Goal: Task Accomplishment & Management: Use online tool/utility

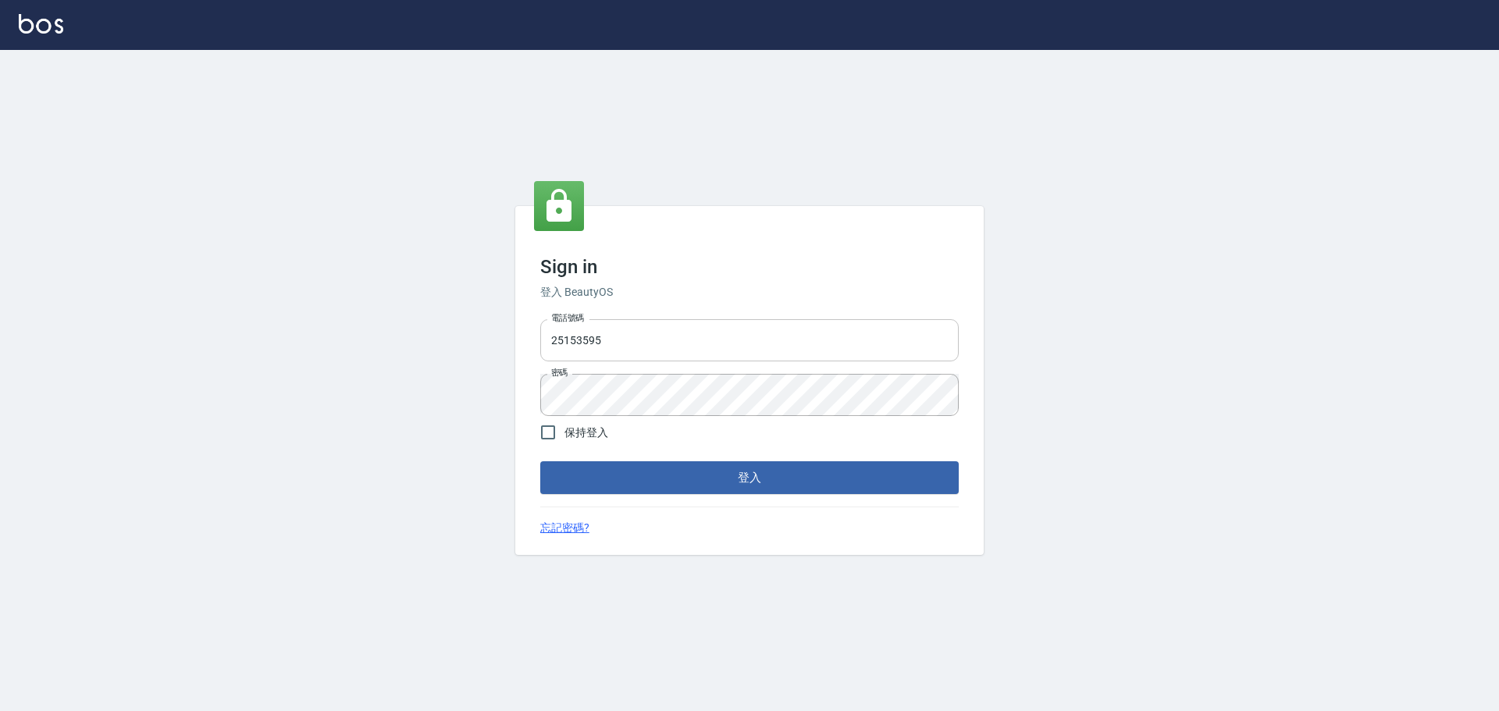
click at [704, 336] on input "25153595" at bounding box center [749, 340] width 418 height 42
type input "9990001234567"
click at [749, 479] on button "登入" at bounding box center [749, 477] width 418 height 33
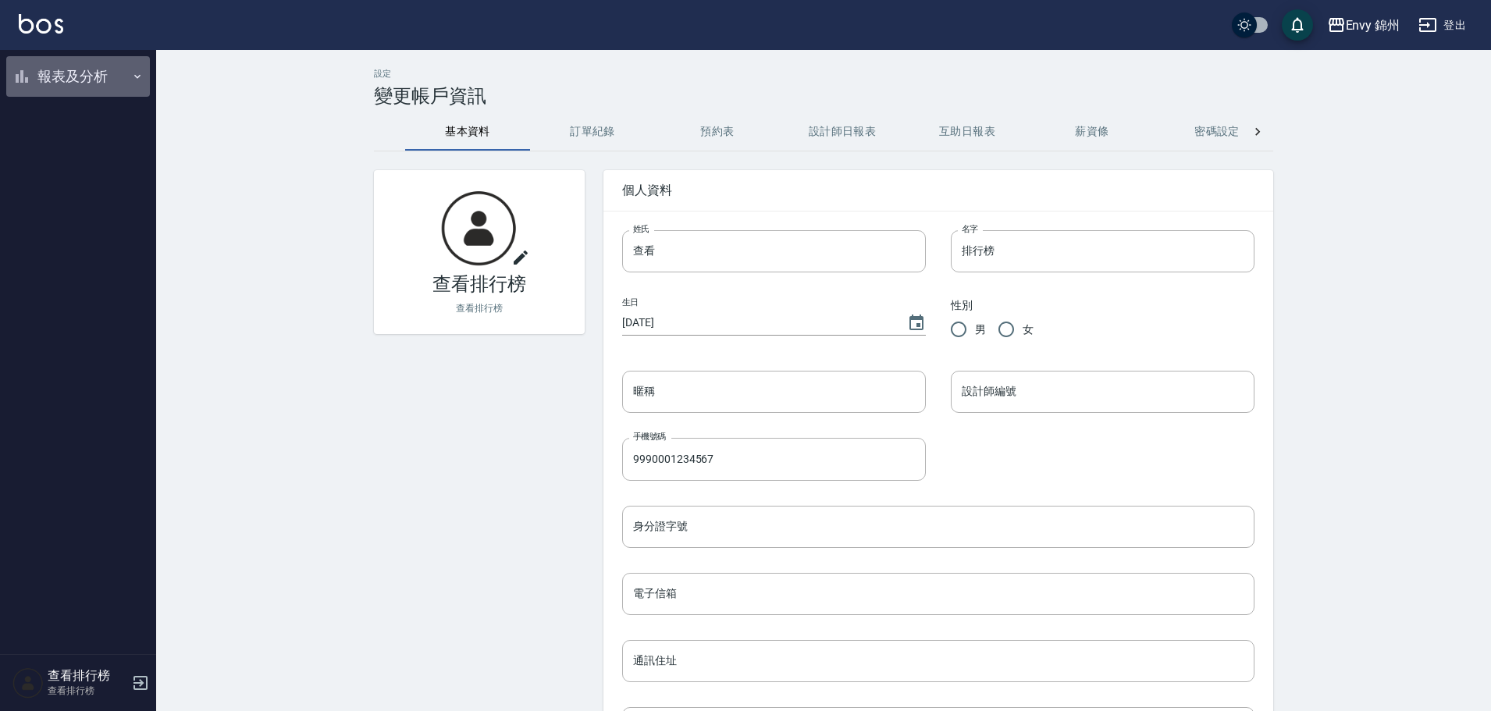
click at [59, 75] on button "報表及分析" at bounding box center [78, 76] width 144 height 41
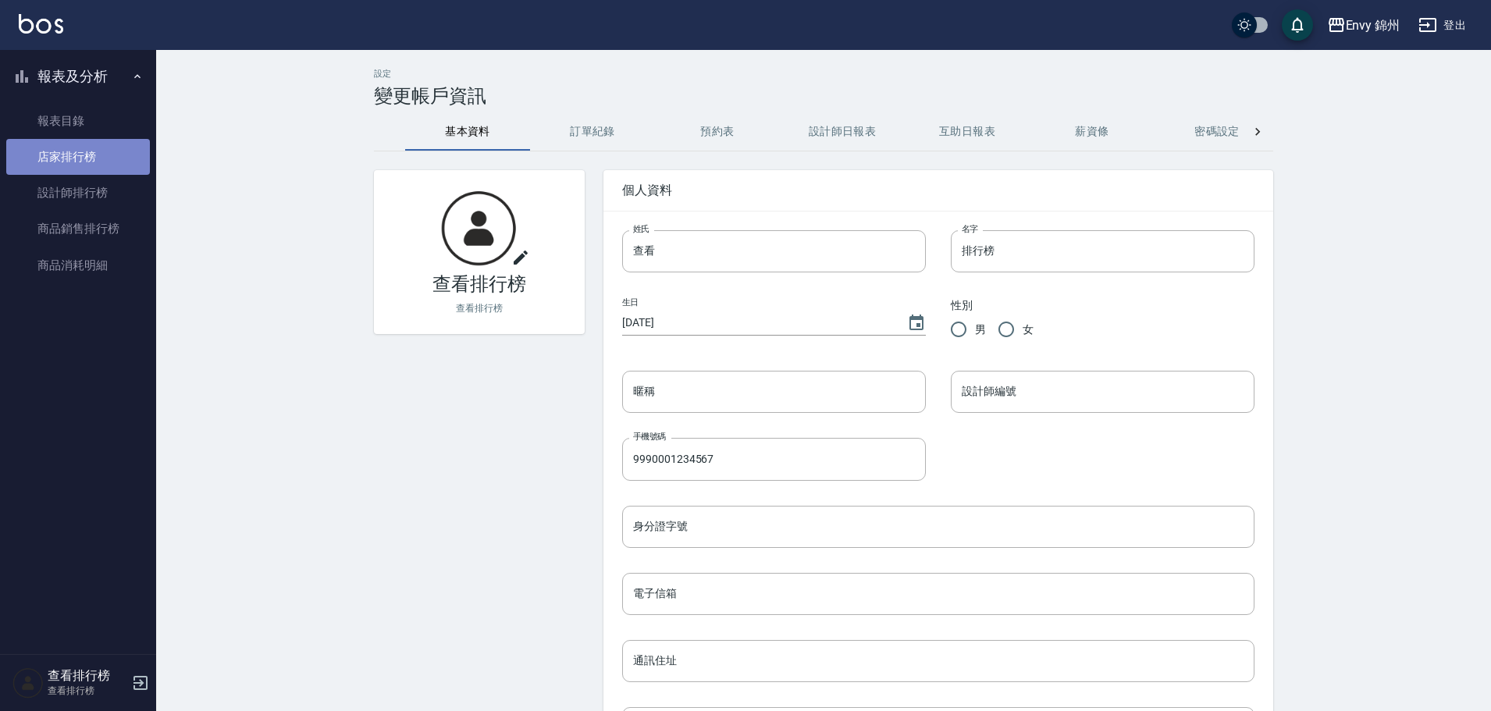
click at [87, 160] on link "店家排行榜" at bounding box center [78, 157] width 144 height 36
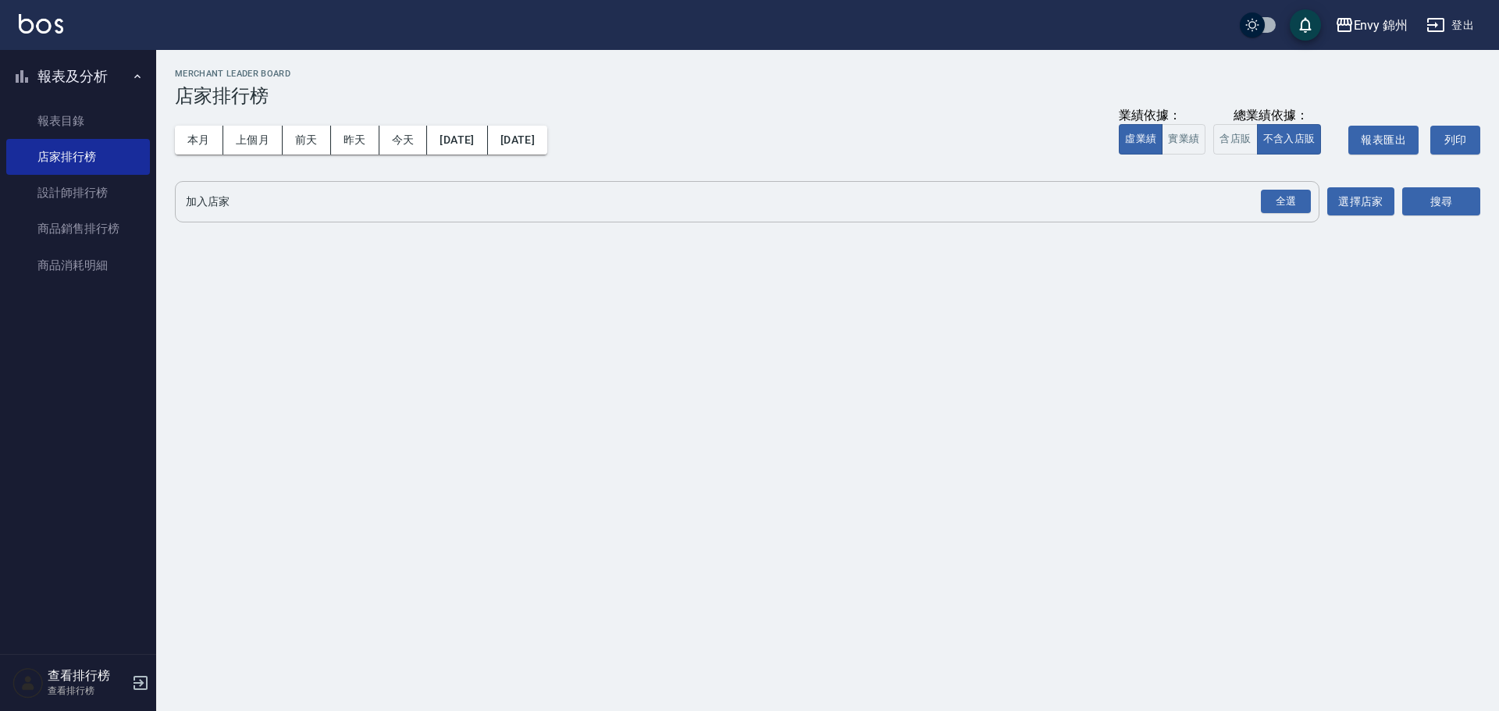
click at [1279, 196] on div "全選" at bounding box center [1286, 202] width 50 height 24
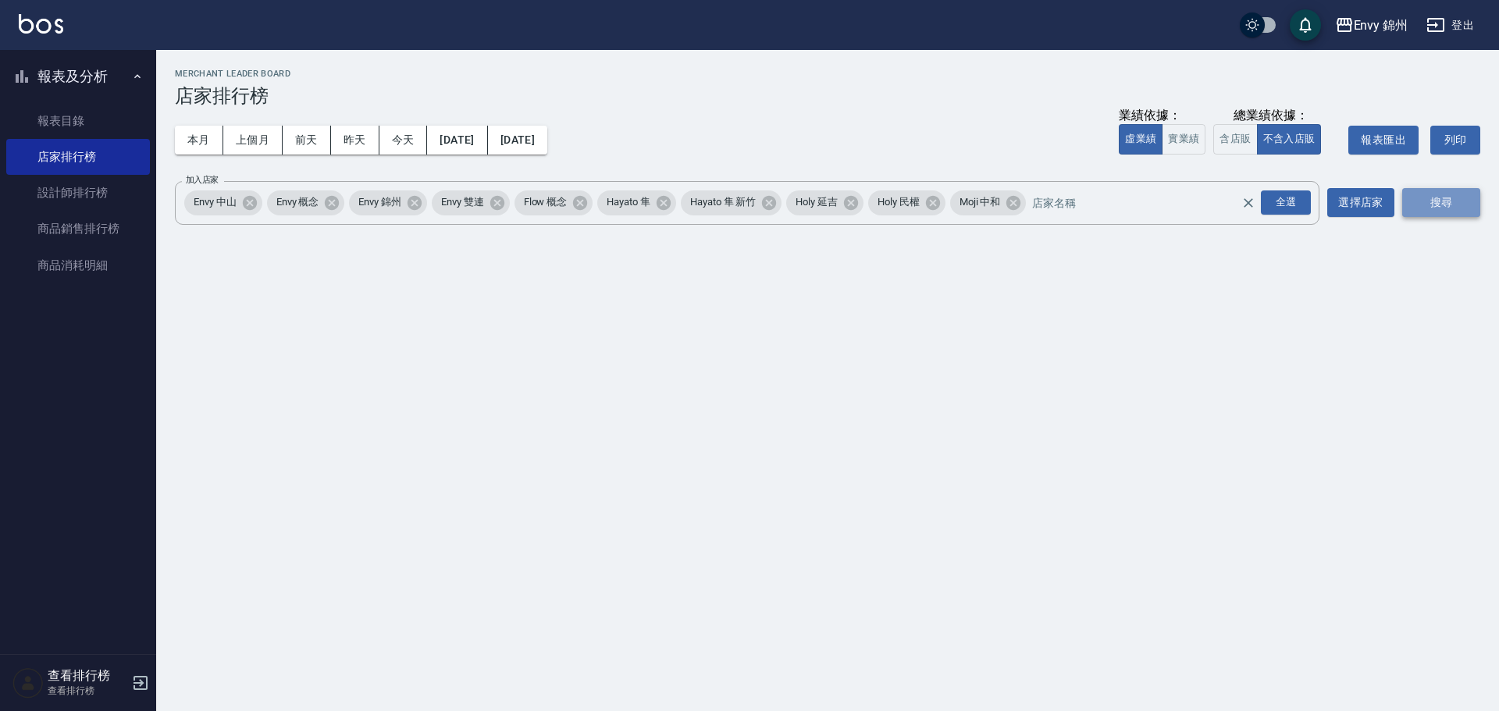
click at [1420, 205] on button "搜尋" at bounding box center [1441, 202] width 78 height 29
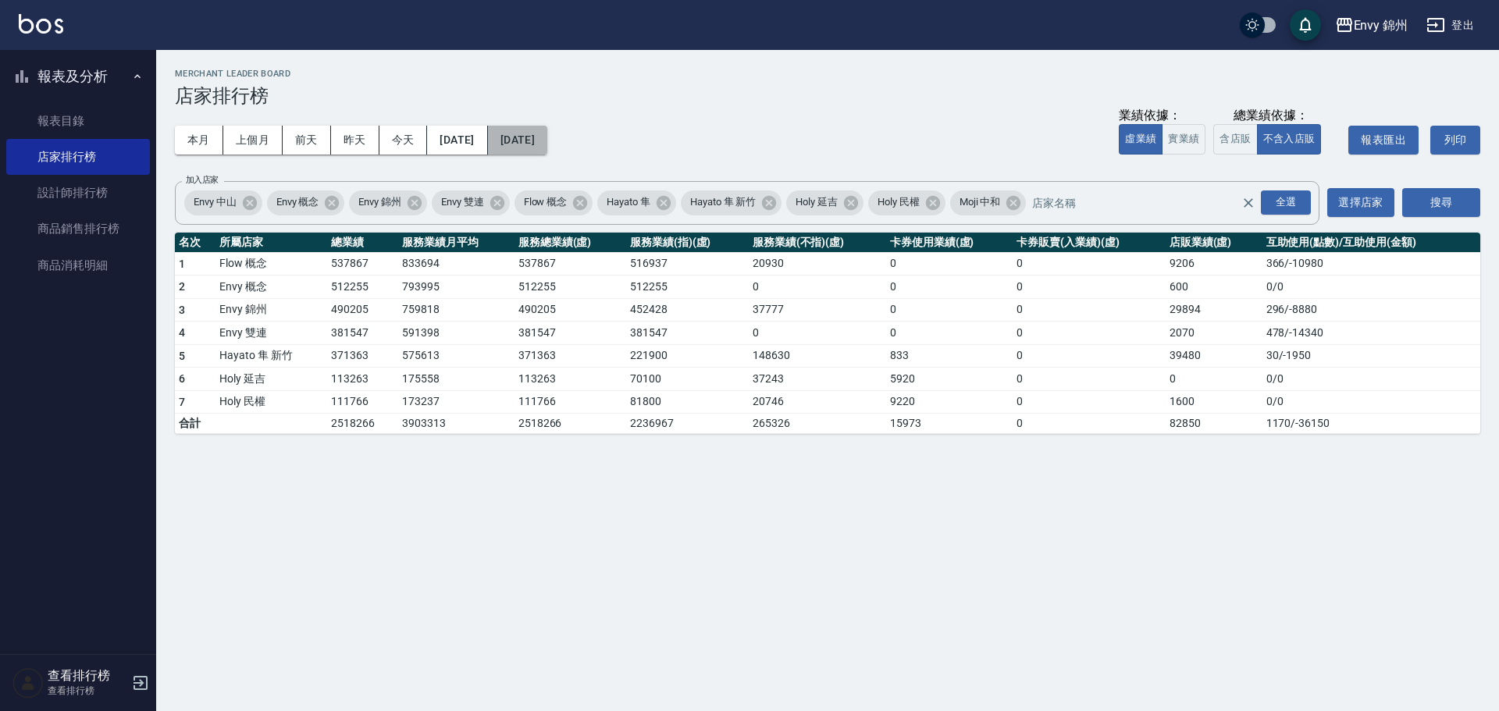
click at [547, 138] on button "[DATE]" at bounding box center [517, 140] width 59 height 29
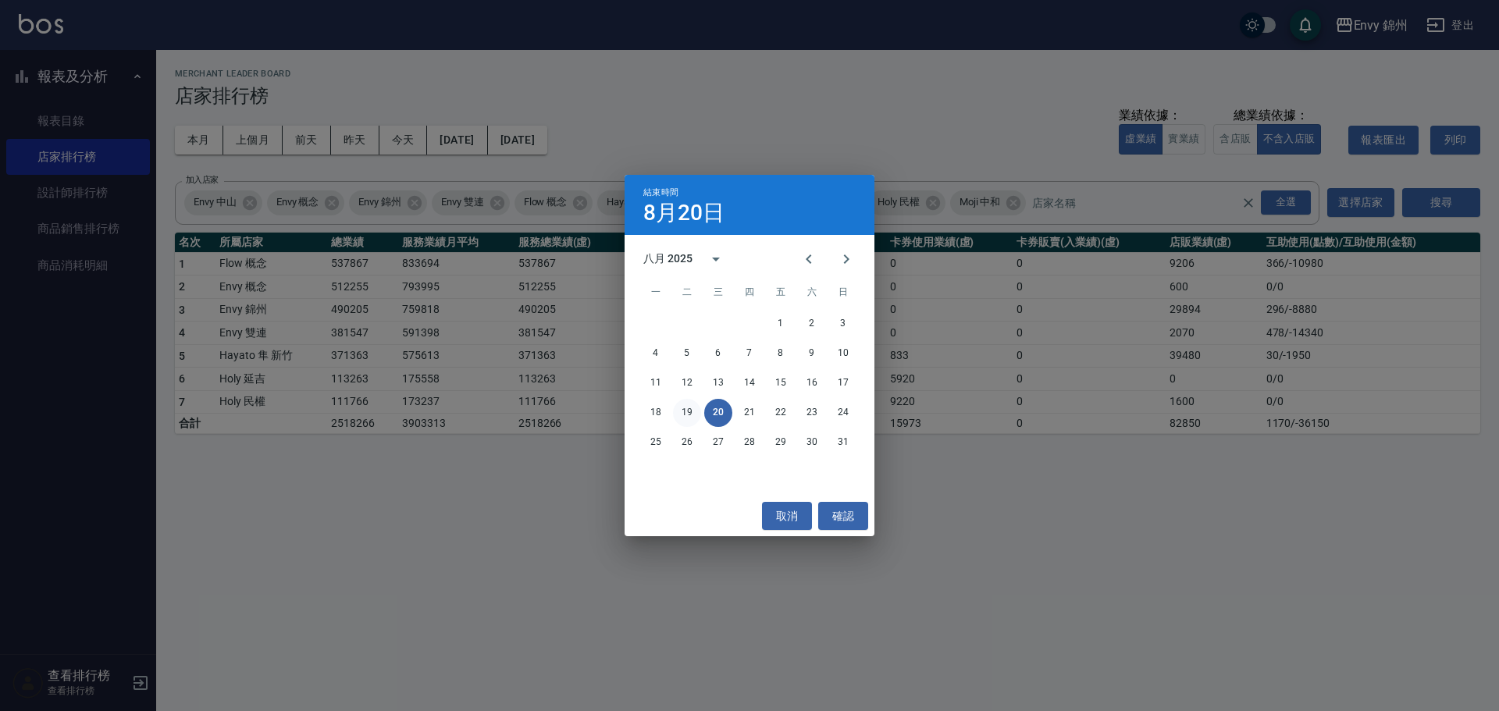
click at [690, 419] on button "19" at bounding box center [687, 413] width 28 height 28
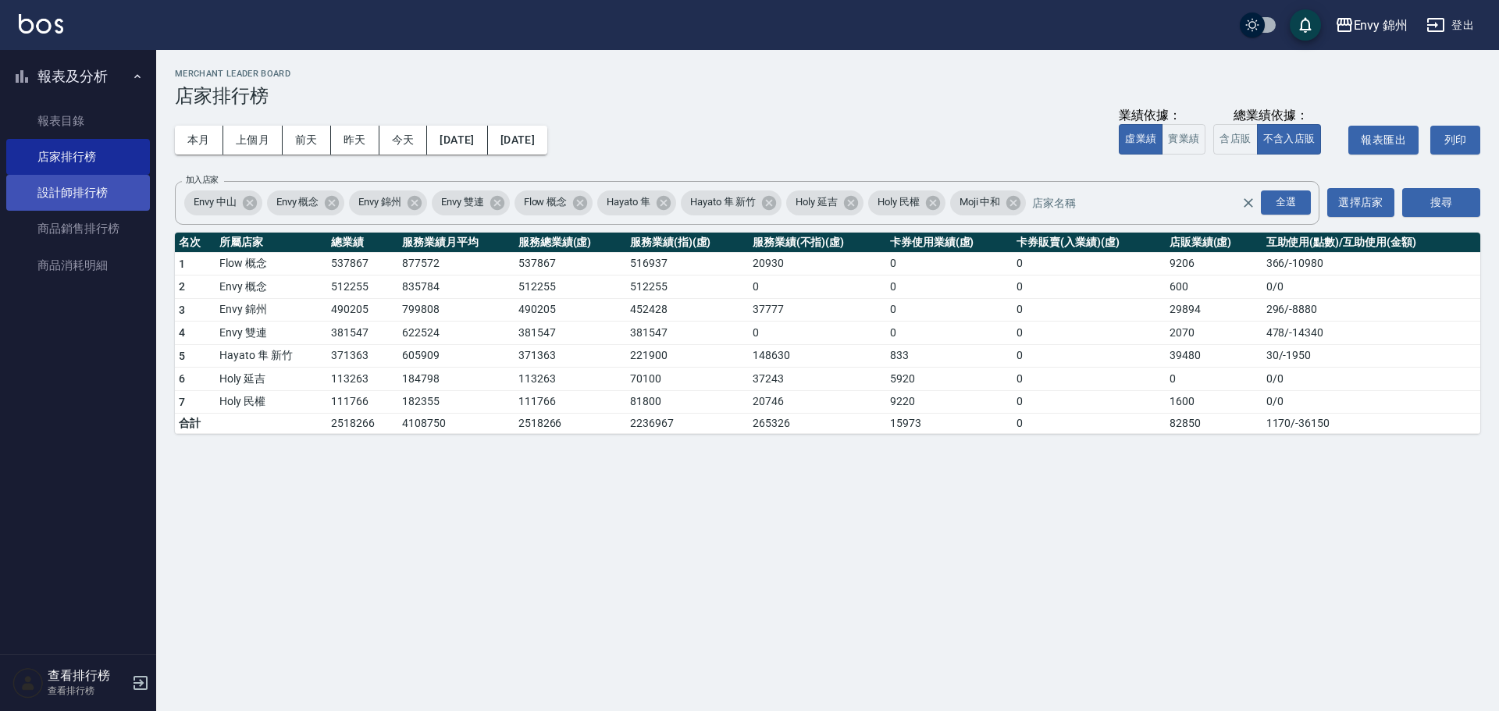
click at [52, 194] on link "設計師排行榜" at bounding box center [78, 193] width 144 height 36
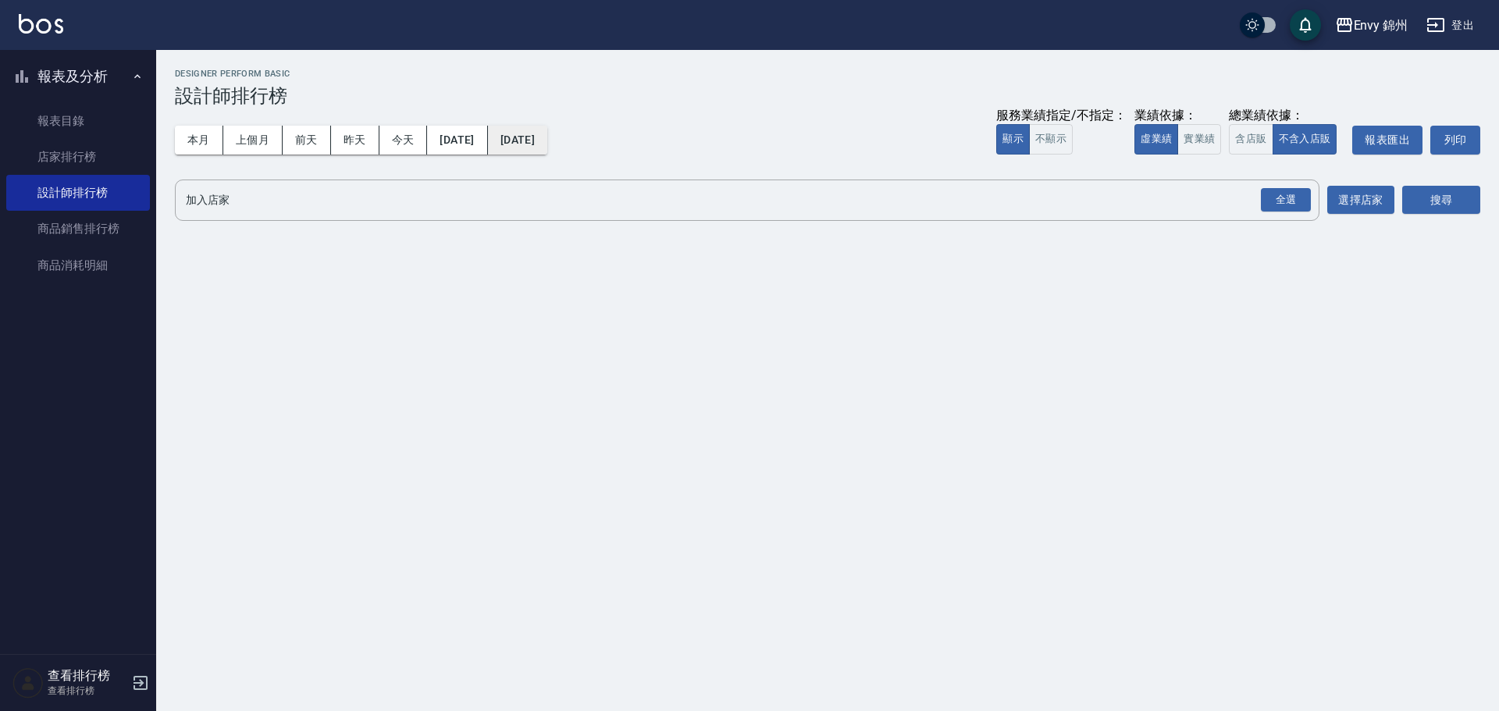
click at [539, 151] on button "[DATE]" at bounding box center [517, 140] width 59 height 29
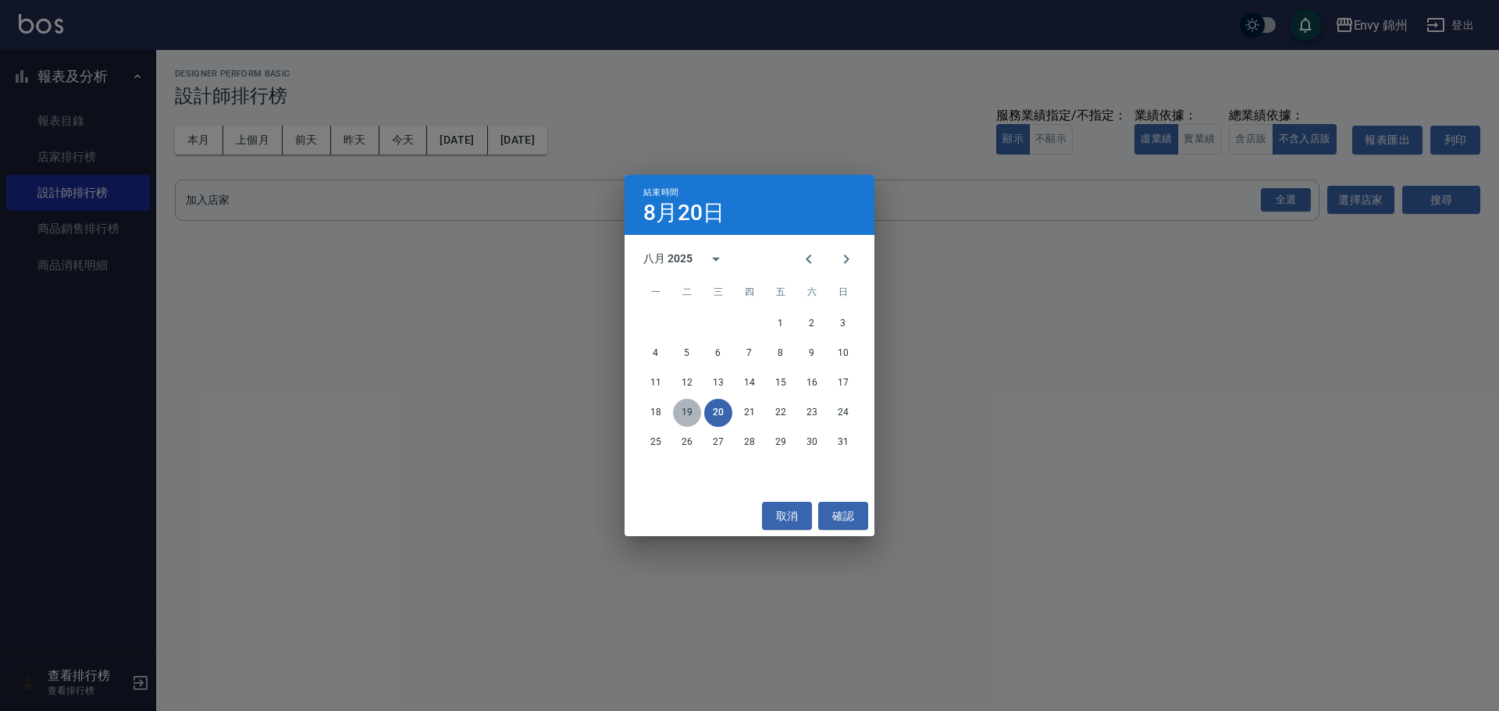
click at [699, 415] on button "19" at bounding box center [687, 413] width 28 height 28
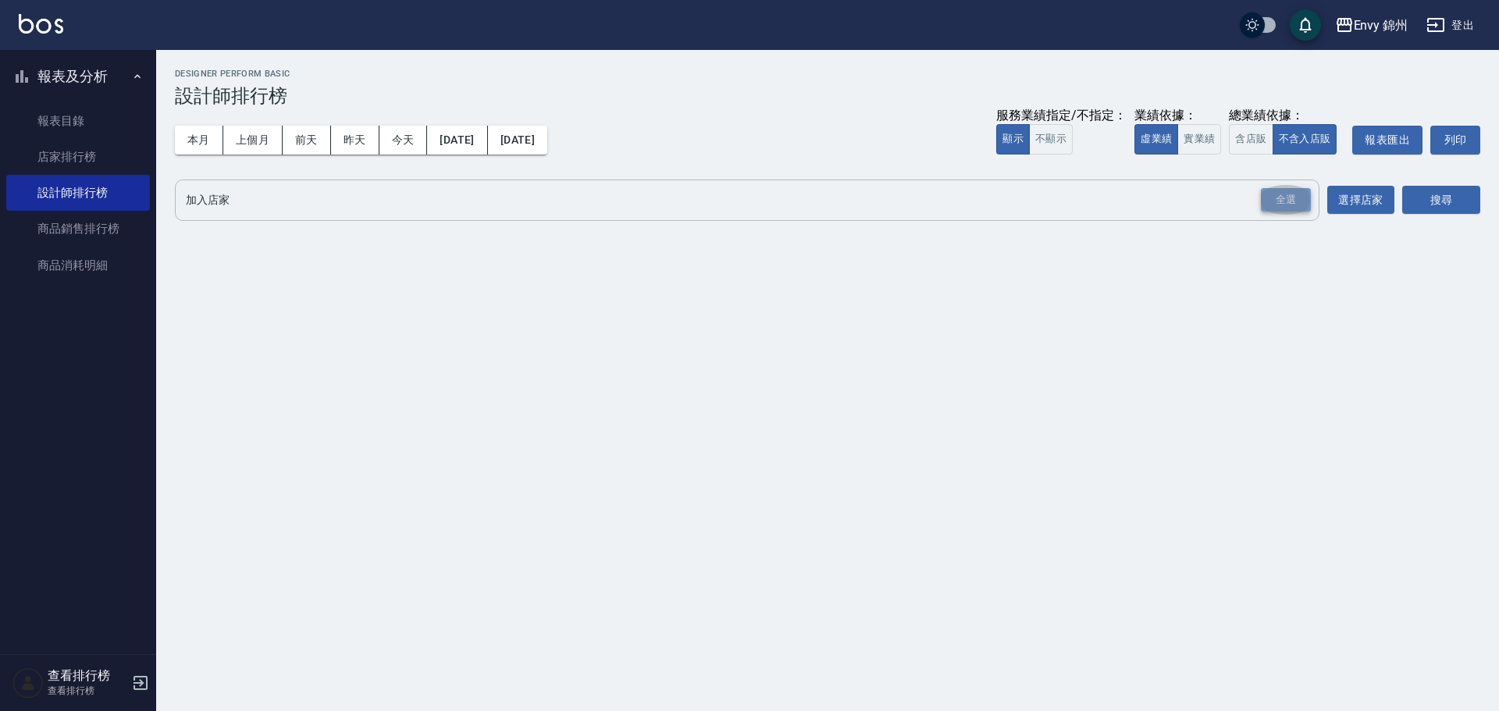
click at [1265, 193] on div "全選" at bounding box center [1286, 200] width 50 height 24
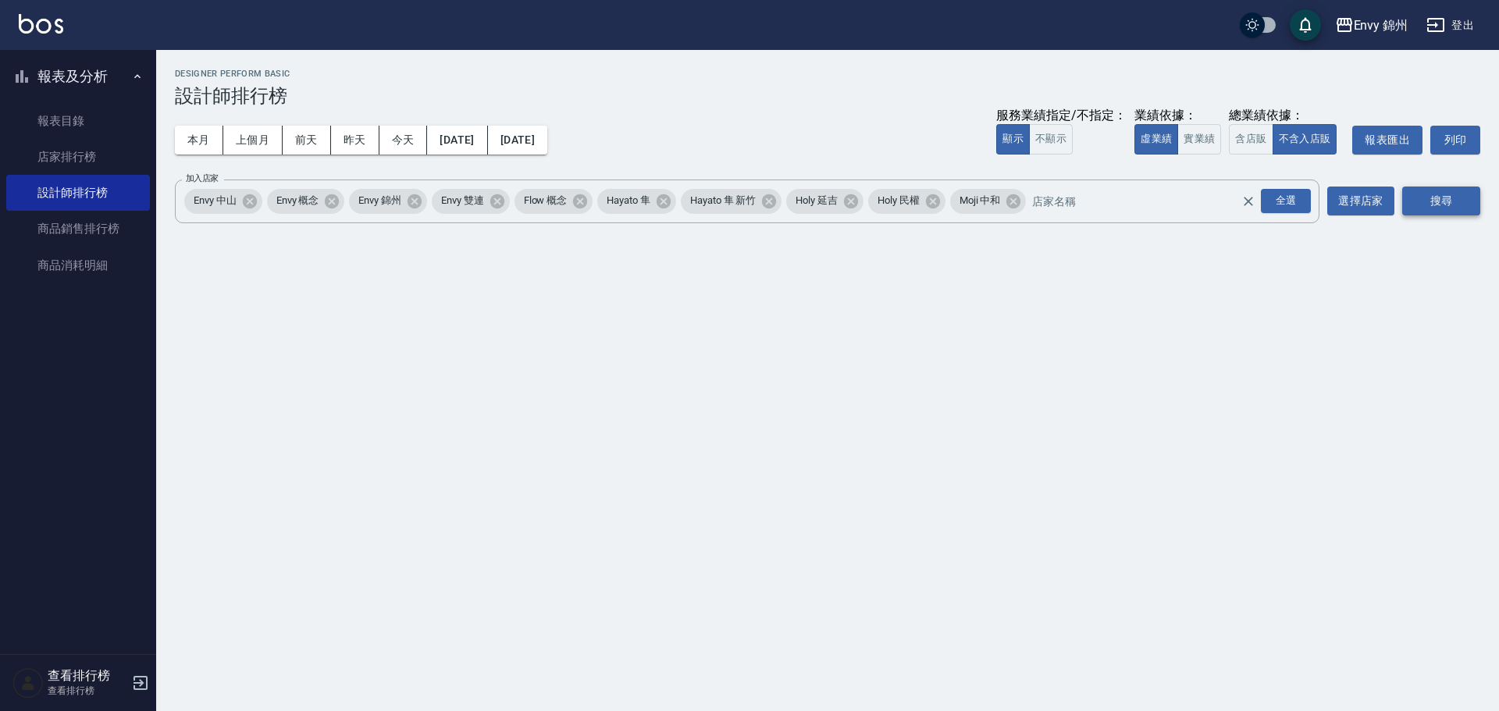
click at [1432, 198] on button "搜尋" at bounding box center [1441, 201] width 78 height 29
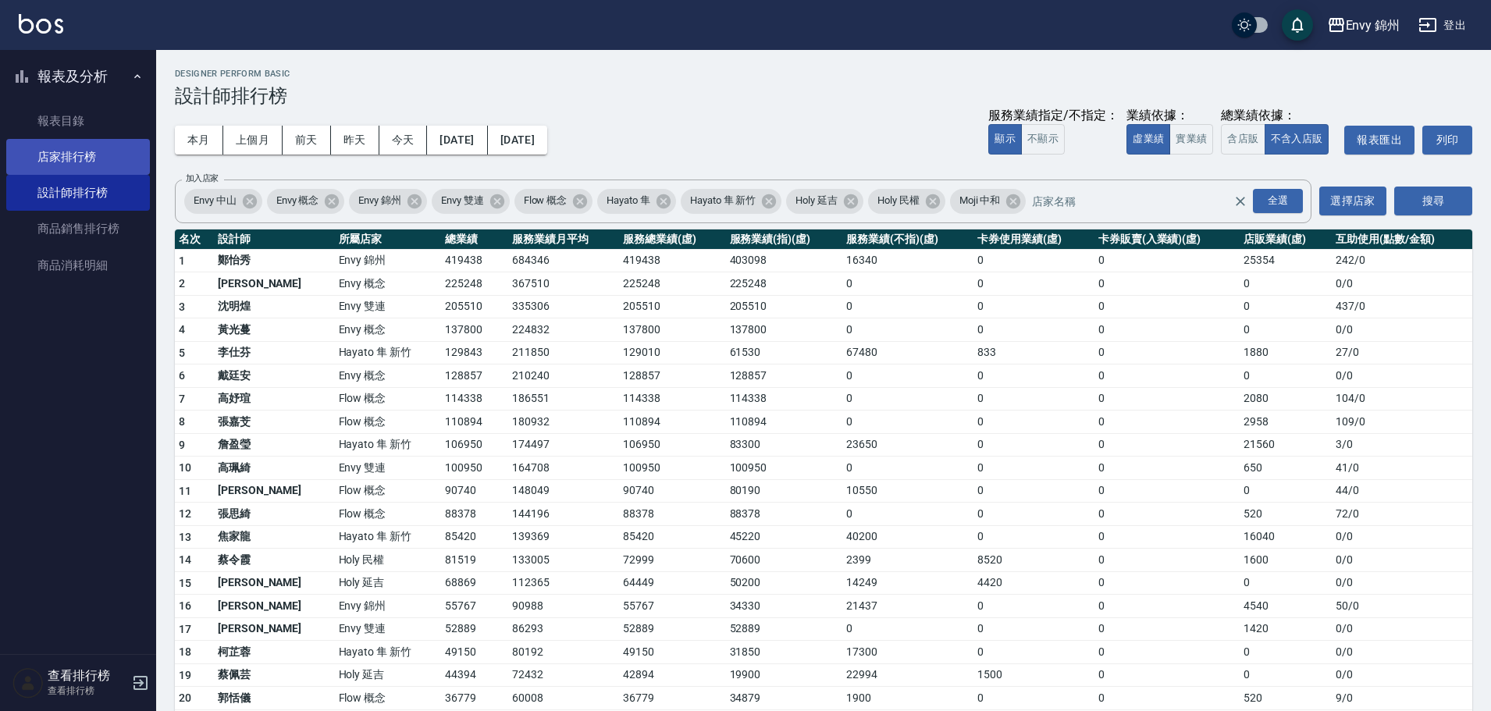
click at [40, 153] on link "店家排行榜" at bounding box center [78, 157] width 144 height 36
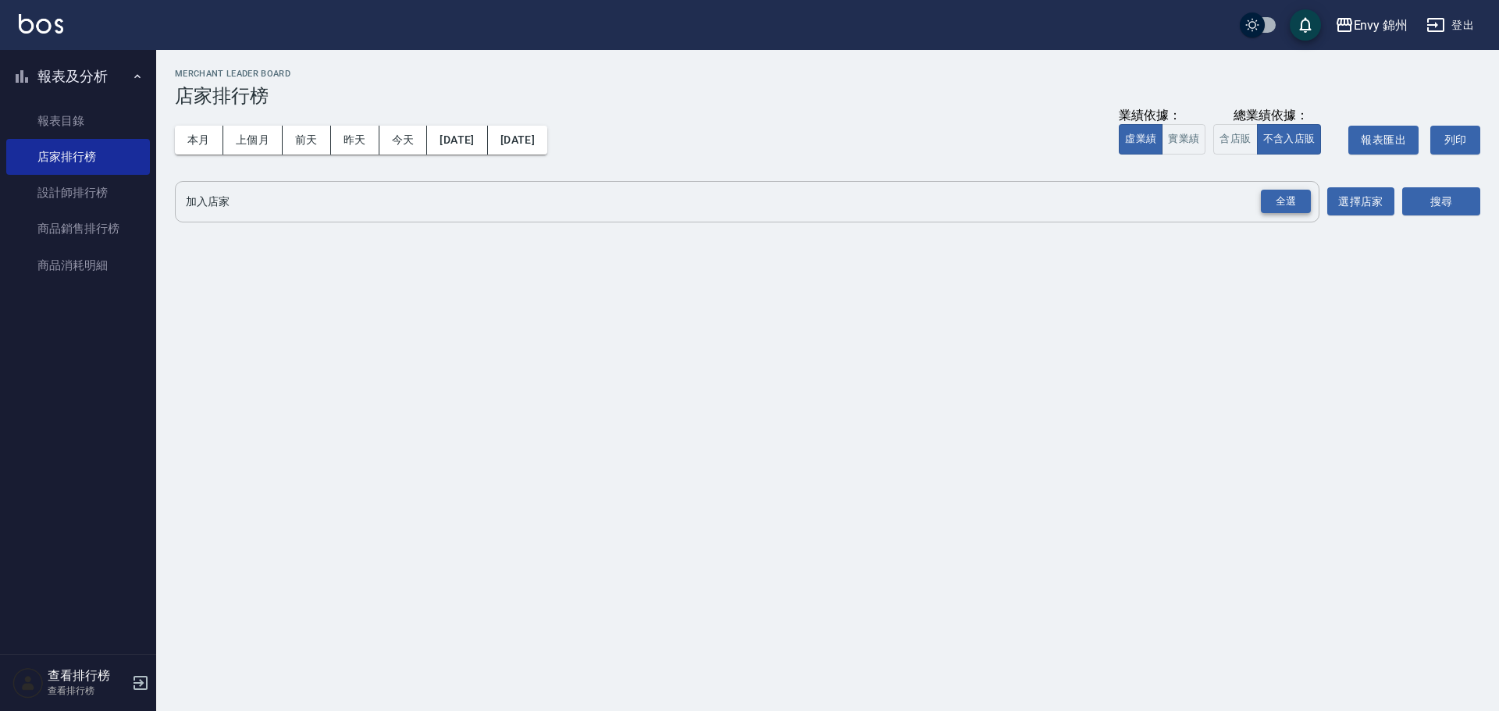
click at [1288, 208] on div "全選" at bounding box center [1286, 202] width 50 height 24
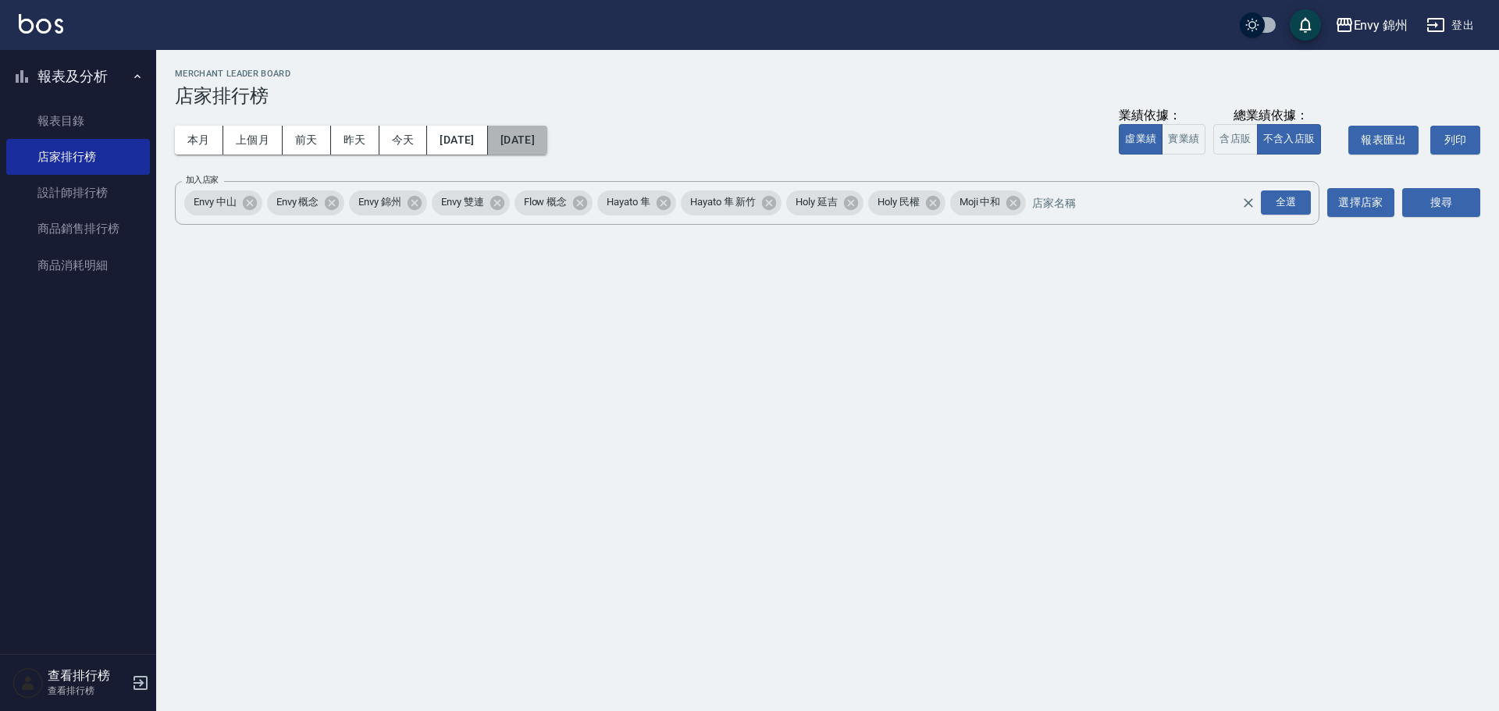
click at [547, 135] on button "2025/08/20" at bounding box center [517, 140] width 59 height 29
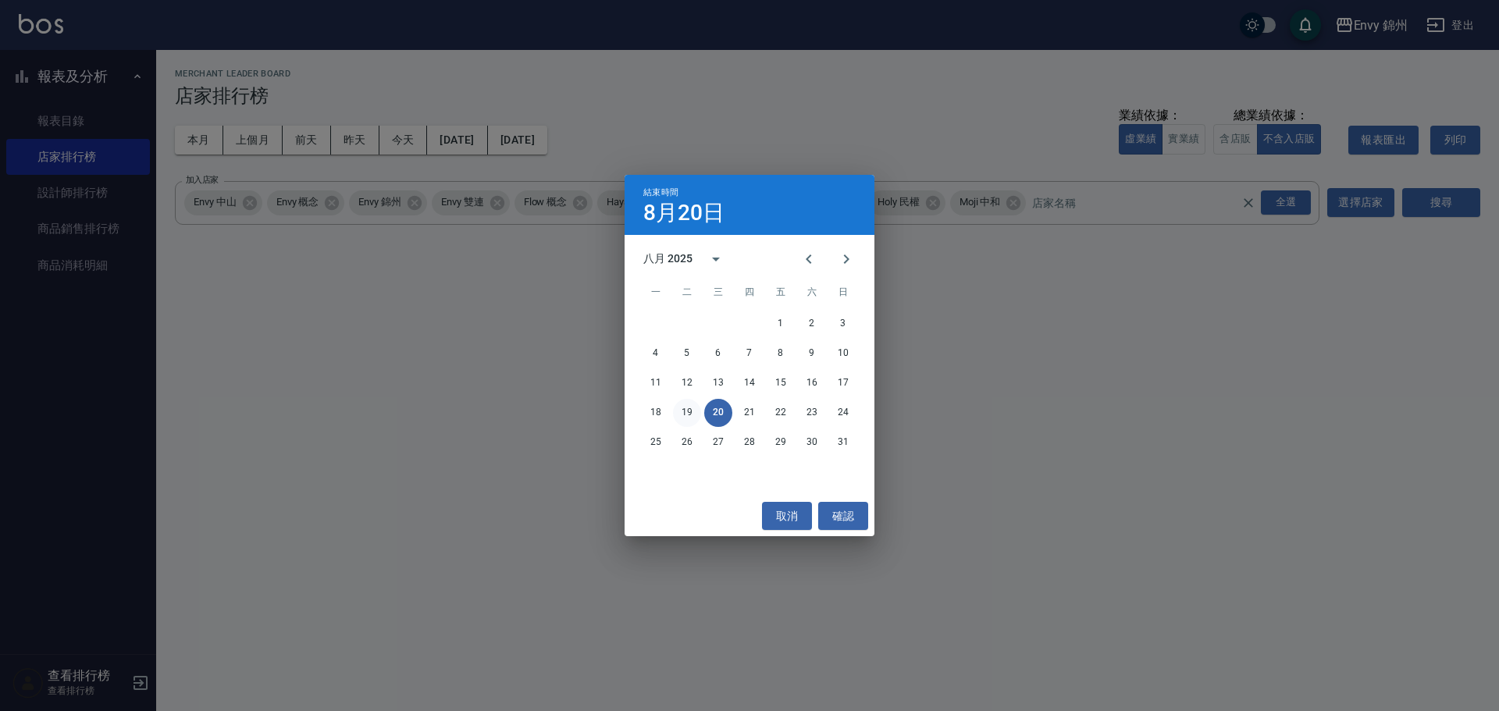
click at [681, 414] on button "19" at bounding box center [687, 413] width 28 height 28
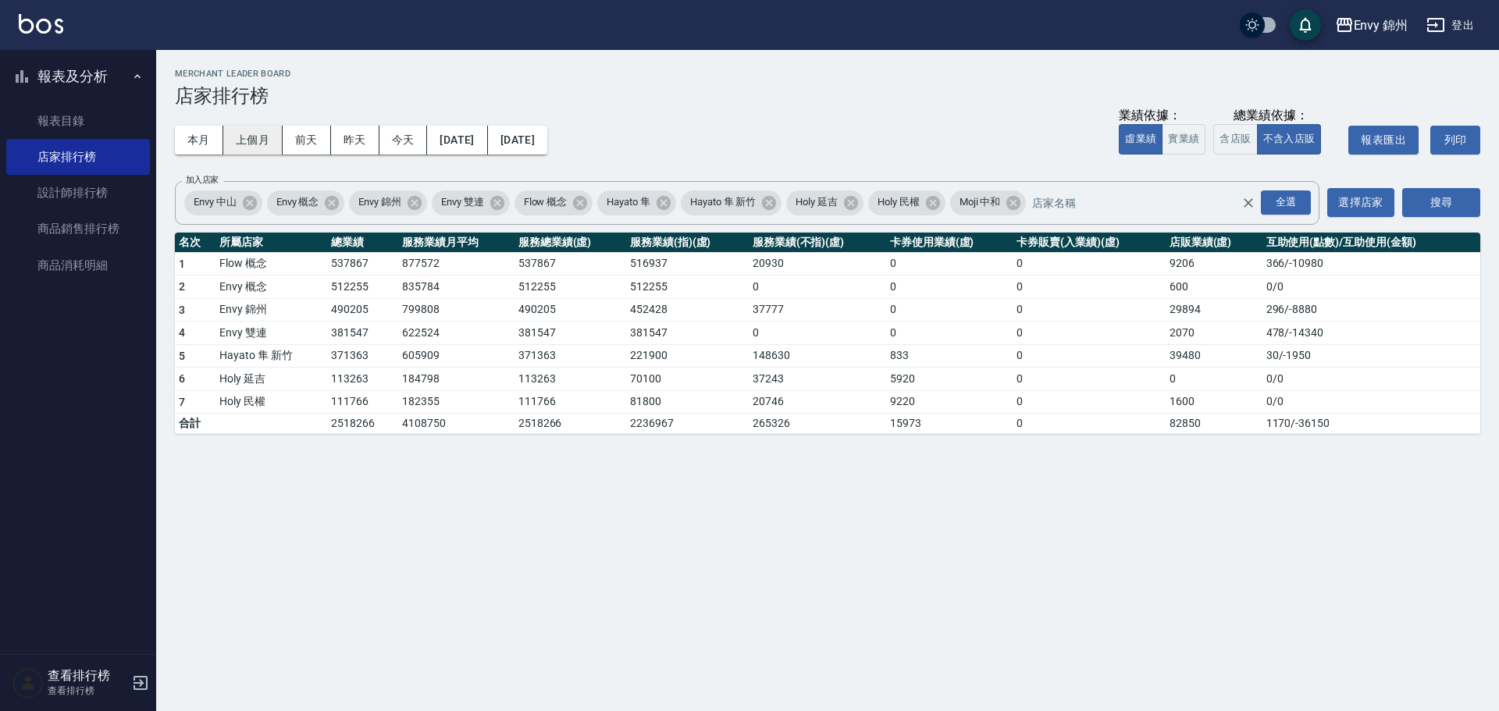
click at [258, 153] on button "上個月" at bounding box center [252, 140] width 59 height 29
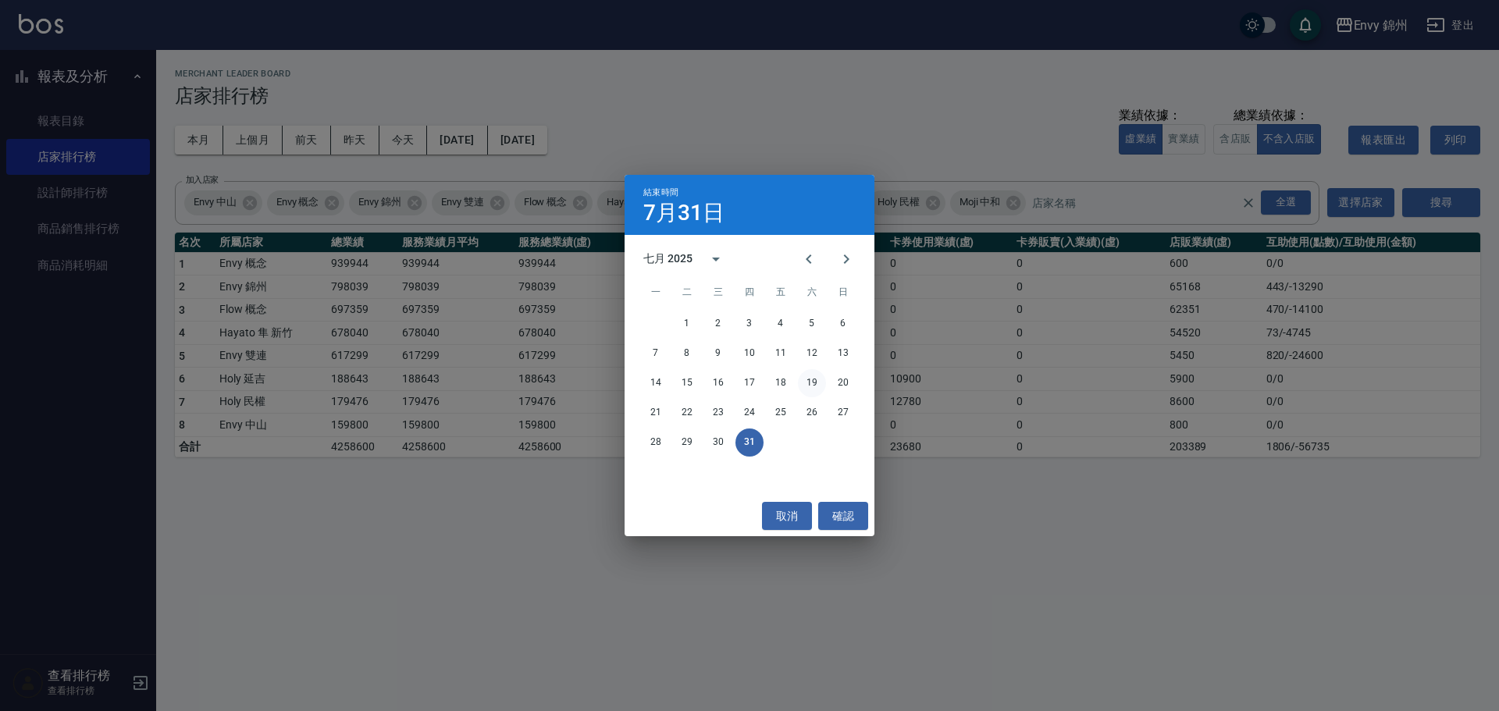
click at [818, 375] on button "19" at bounding box center [812, 383] width 28 height 28
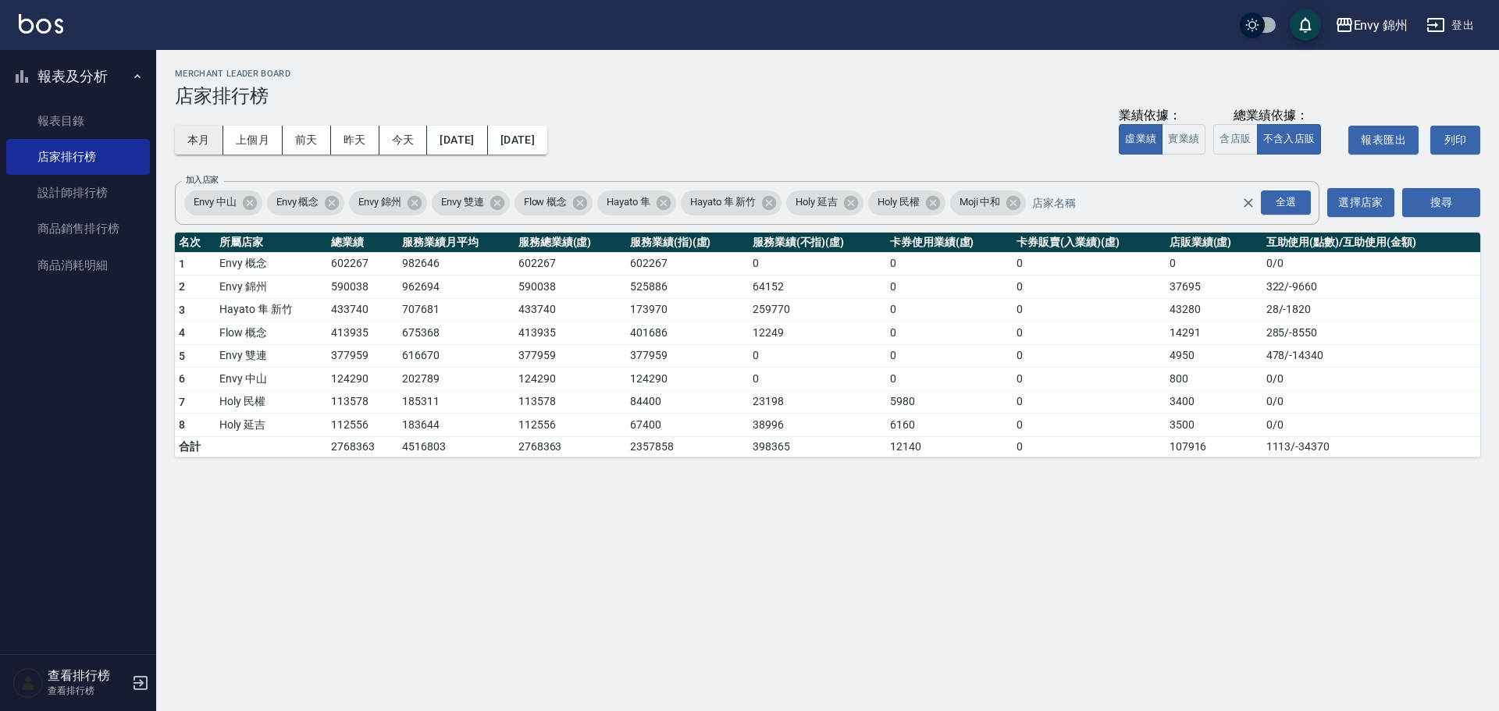
click at [187, 134] on button "本月" at bounding box center [199, 140] width 48 height 29
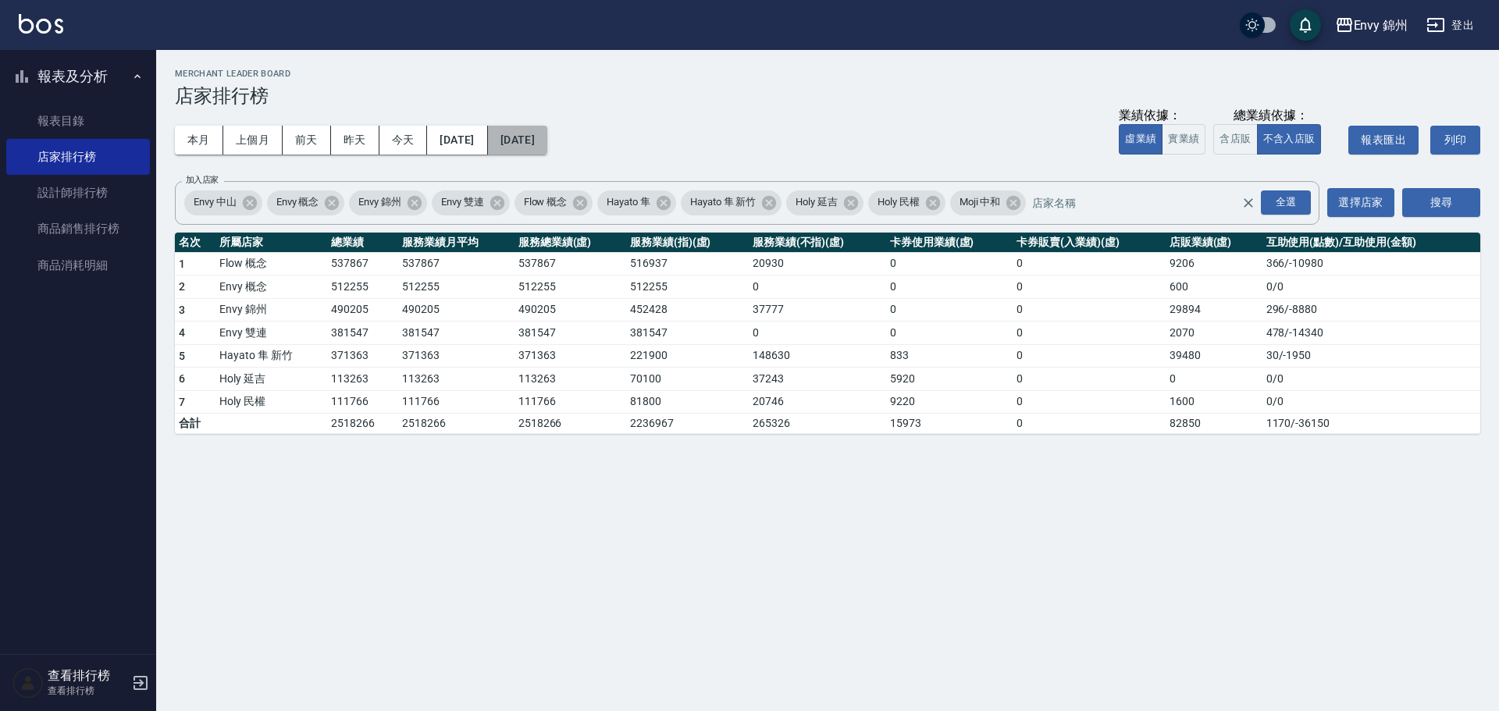
click at [547, 148] on button "2025/08/31" at bounding box center [517, 140] width 59 height 29
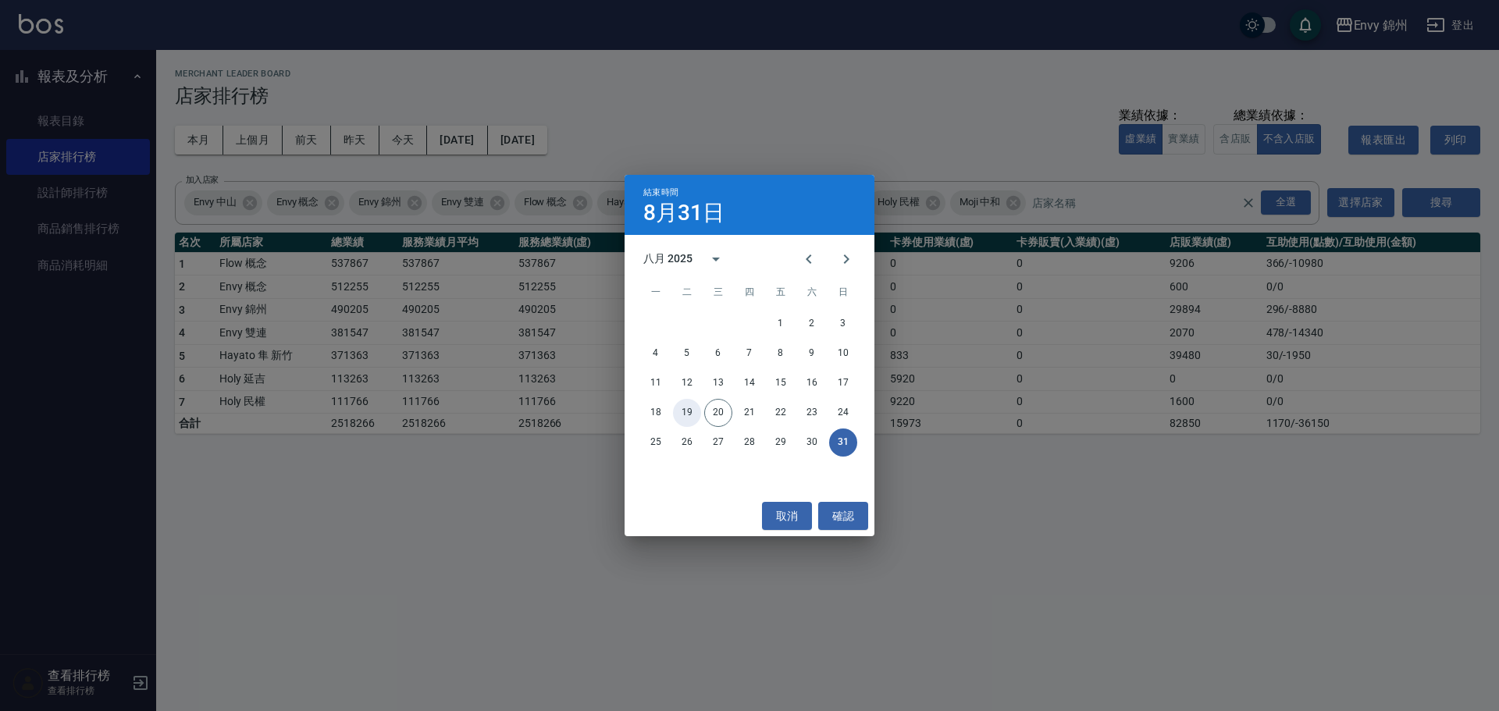
click at [685, 416] on button "19" at bounding box center [687, 413] width 28 height 28
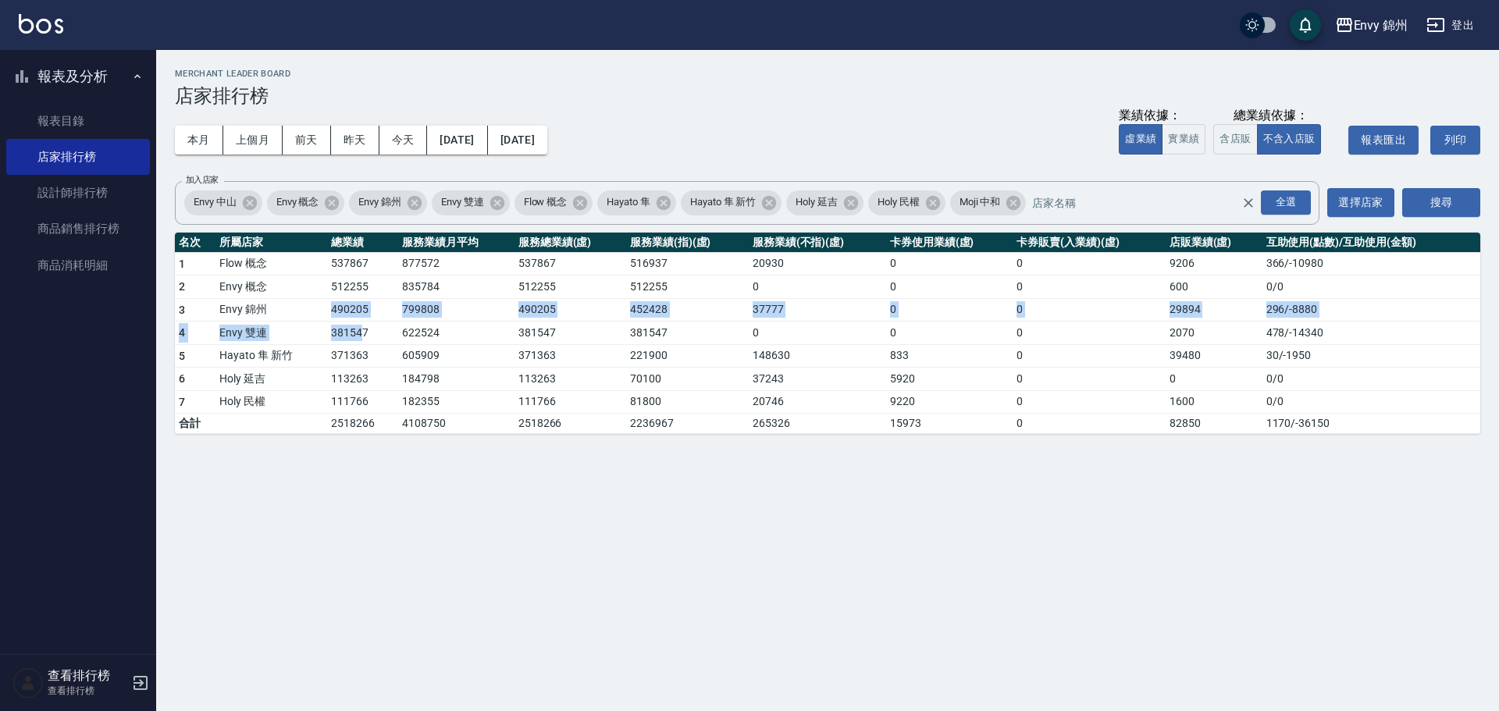
drag, startPoint x: 332, startPoint y: 316, endPoint x: 364, endPoint y: 329, distance: 34.4
click at [364, 329] on tbody "1 Flow 概念 537867 877572 537867 516937 20930 0 0 9206 366 / -10980 2 Envy 概念 512…" at bounding box center [827, 343] width 1305 height 182
click at [523, 336] on td "381547" at bounding box center [570, 333] width 112 height 23
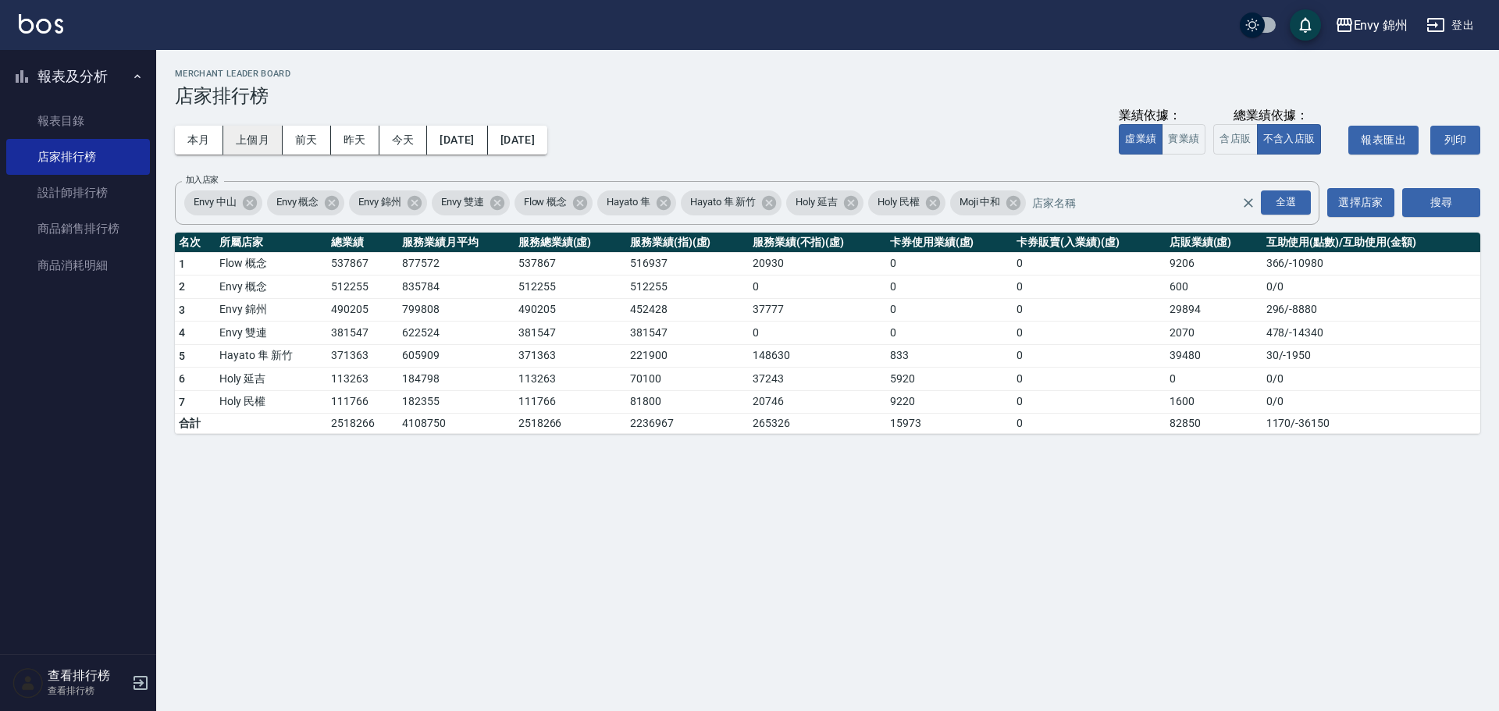
drag, startPoint x: 272, startPoint y: 164, endPoint x: 252, endPoint y: 151, distance: 23.6
click at [253, 151] on div "本月 上個月 前天 昨天 今天 2025/08/01 2025/08/19" at bounding box center [361, 140] width 372 height 66
click at [252, 151] on button "上個月" at bounding box center [252, 140] width 59 height 29
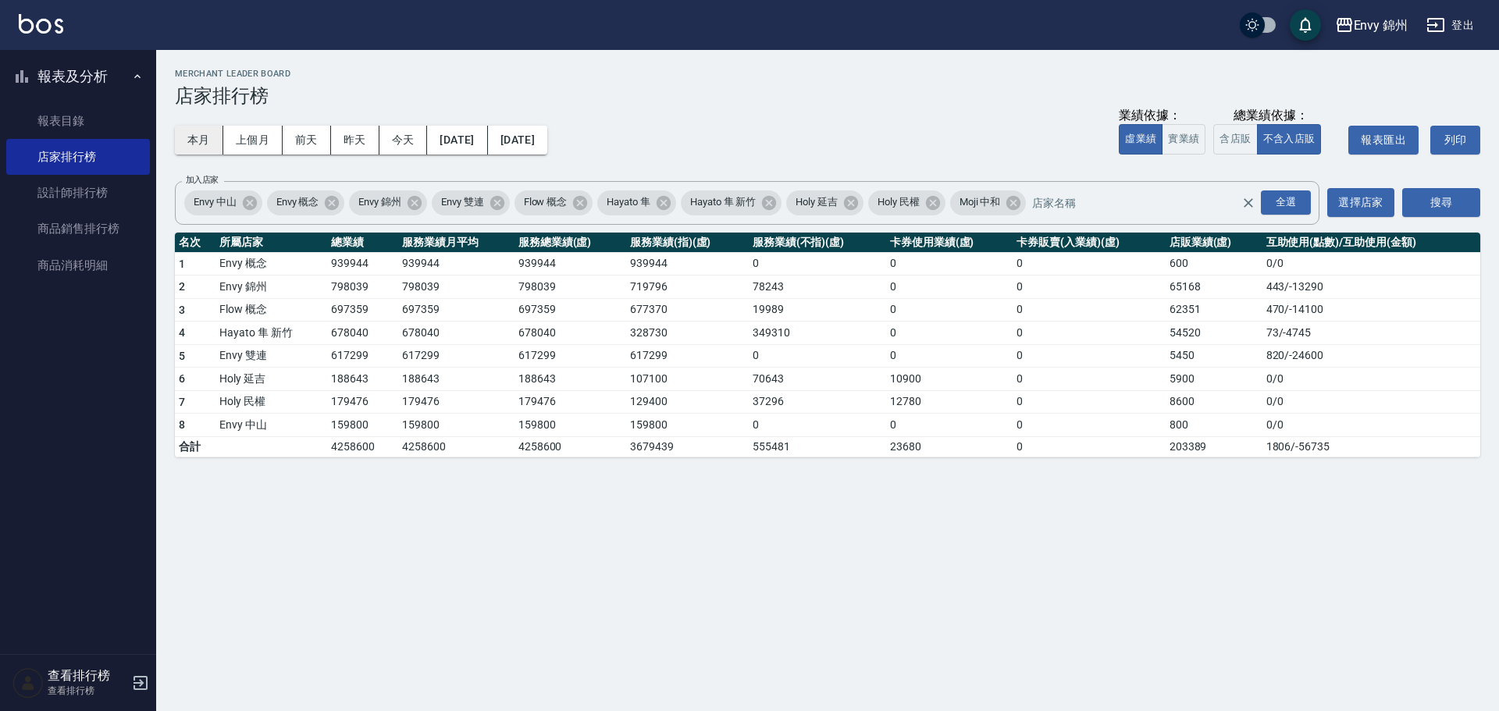
click at [208, 133] on button "本月" at bounding box center [199, 140] width 48 height 29
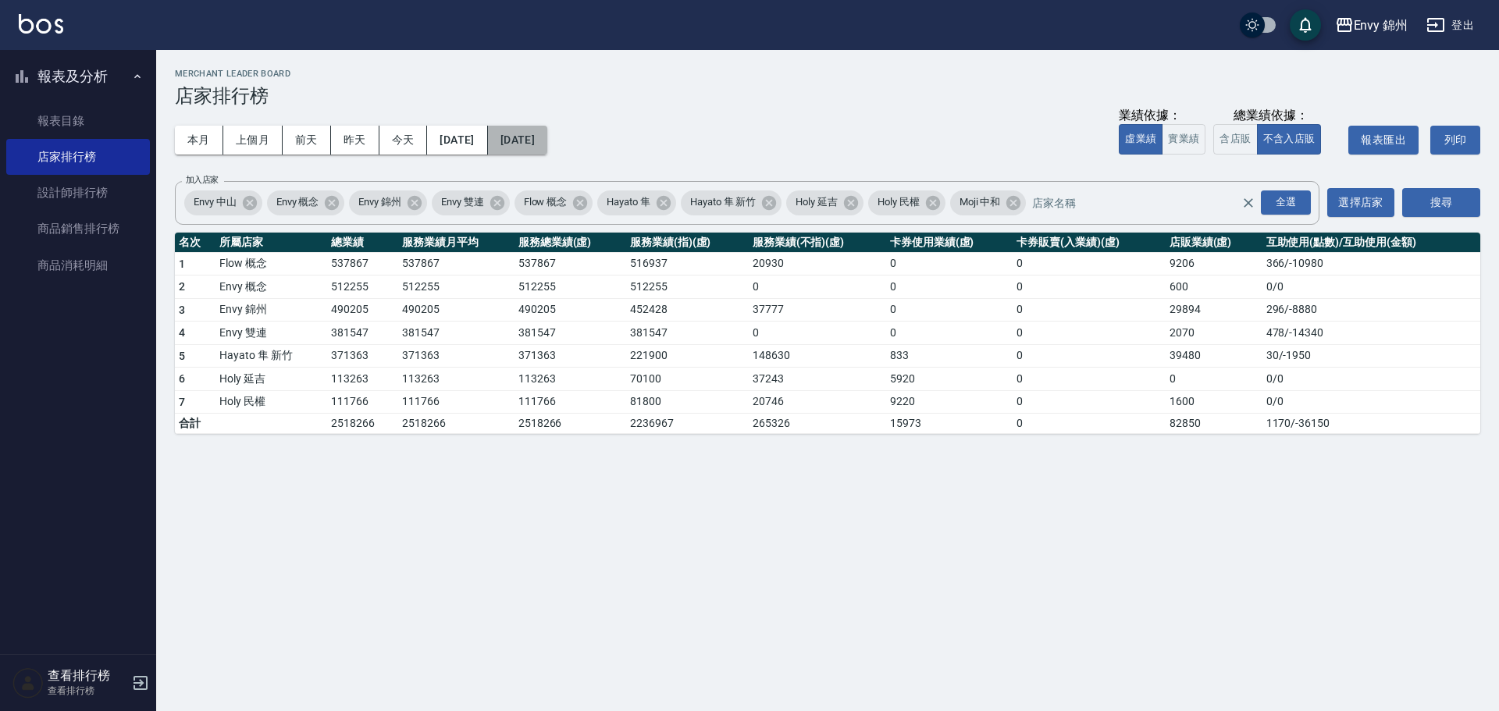
click at [547, 142] on button "2025/08/31" at bounding box center [517, 140] width 59 height 29
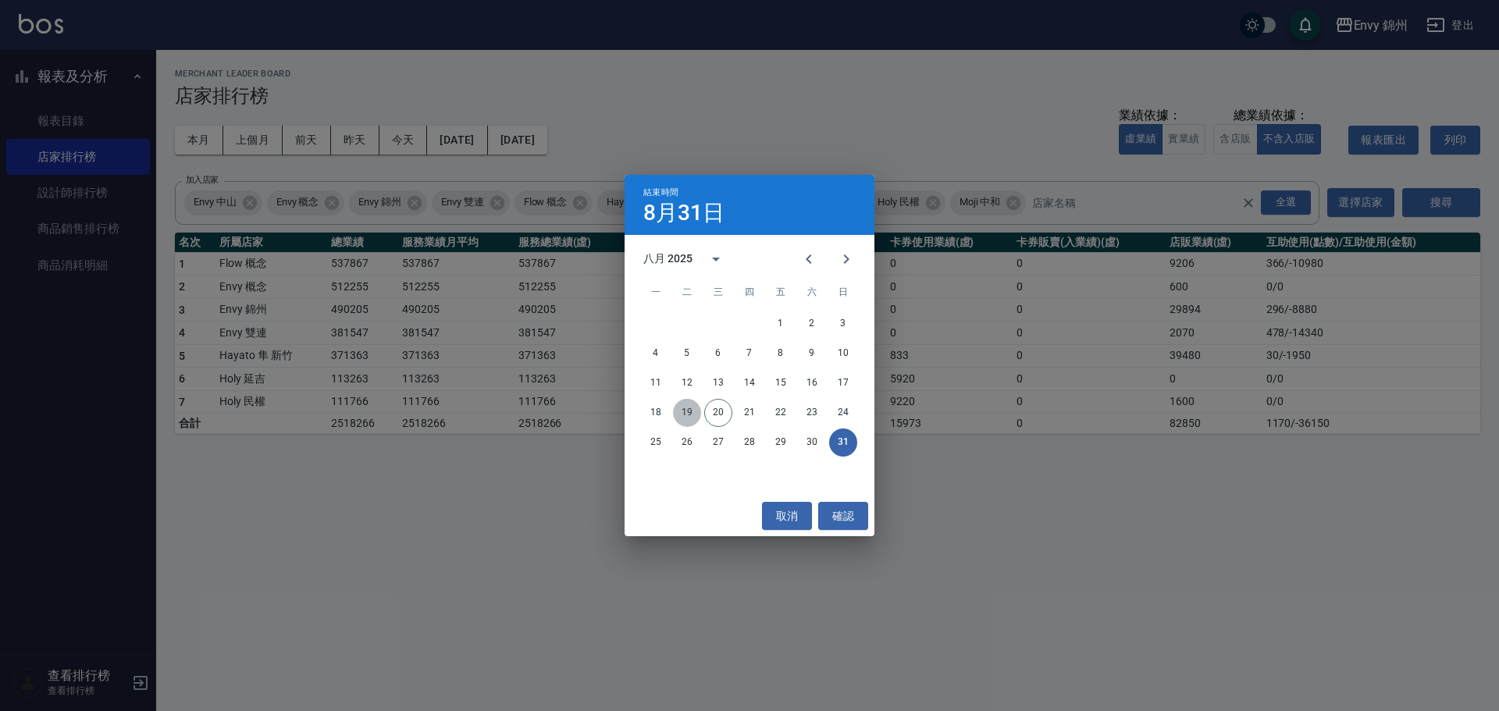
click at [686, 408] on button "19" at bounding box center [687, 413] width 28 height 28
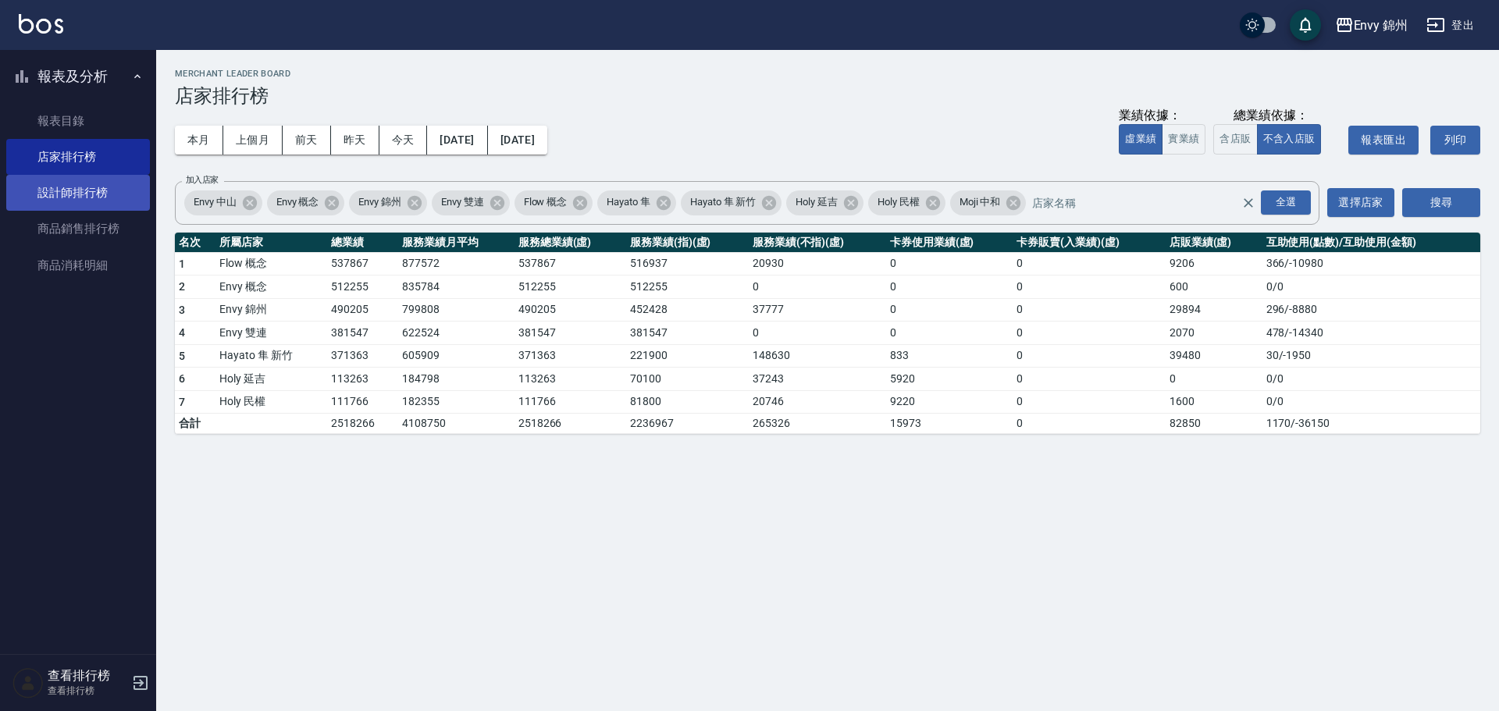
click at [75, 207] on link "設計師排行榜" at bounding box center [78, 193] width 144 height 36
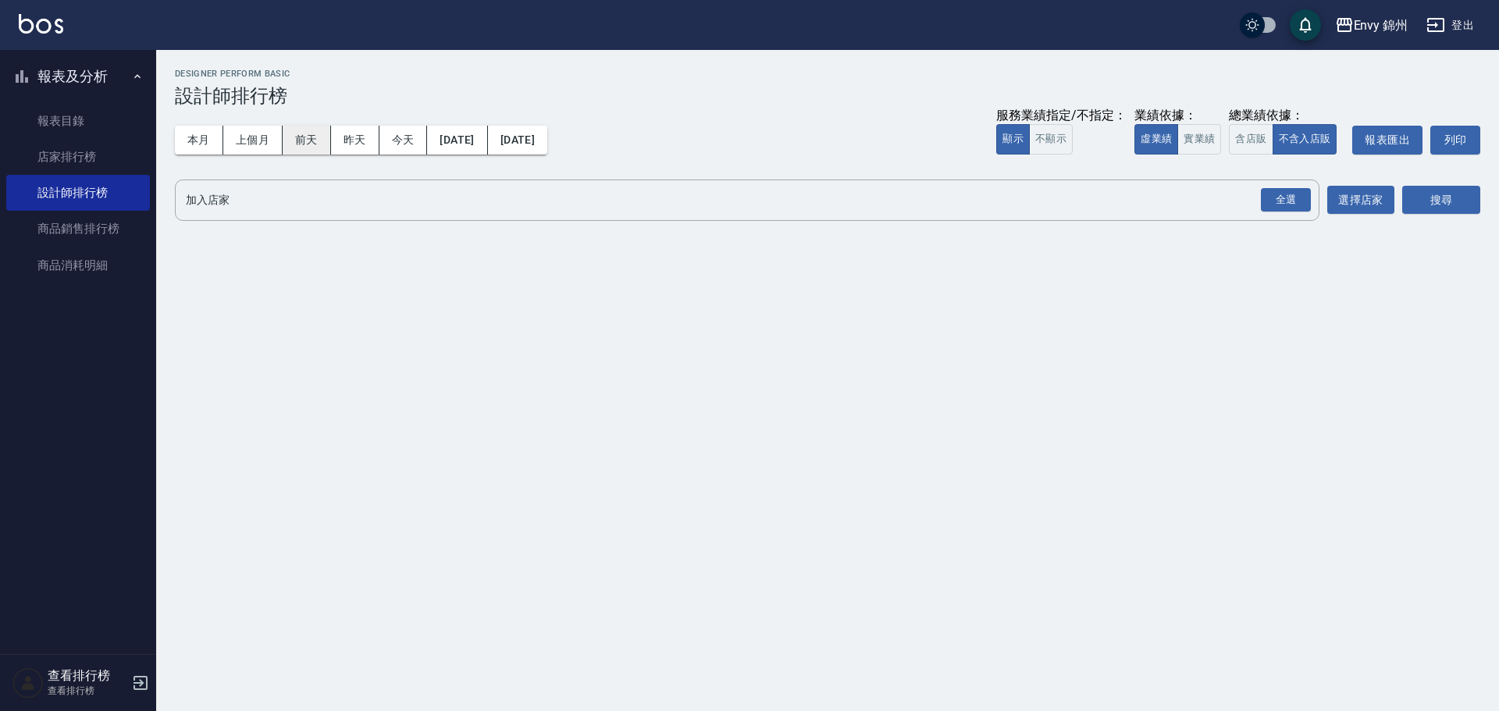
drag, startPoint x: 199, startPoint y: 144, endPoint x: 298, endPoint y: 135, distance: 99.6
click at [199, 145] on button "本月" at bounding box center [199, 140] width 48 height 29
click at [547, 139] on button "2025/08/31" at bounding box center [517, 140] width 59 height 29
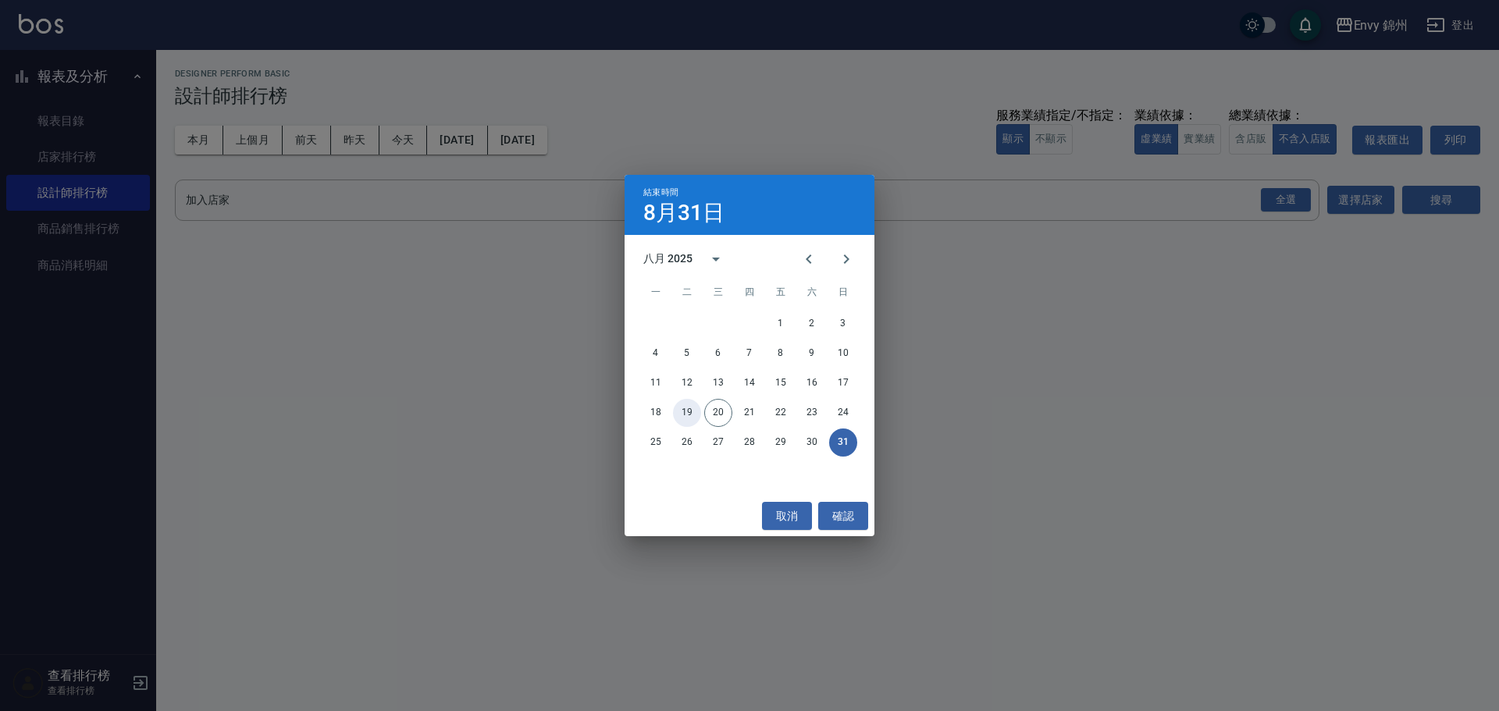
click at [685, 421] on button "19" at bounding box center [687, 413] width 28 height 28
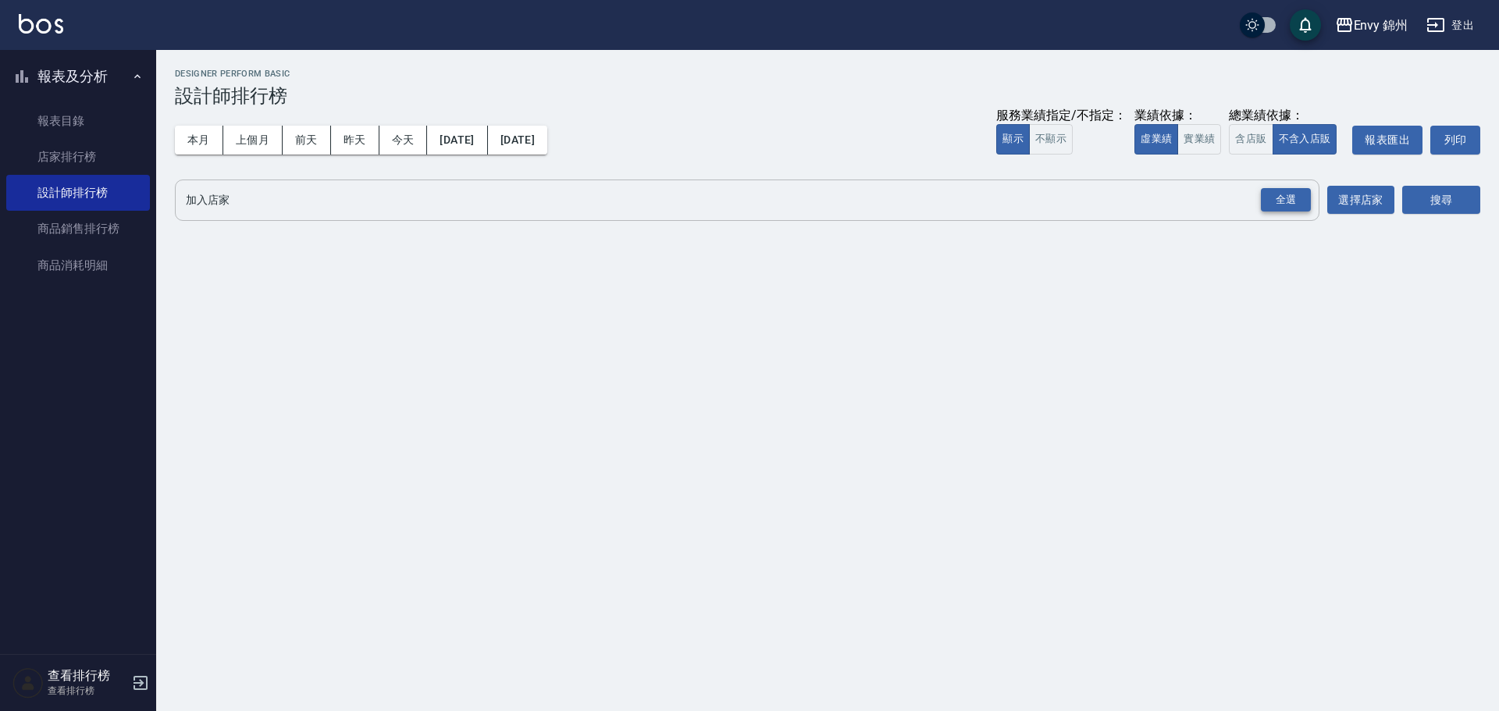
click at [1287, 191] on div "全選" at bounding box center [1286, 200] width 50 height 24
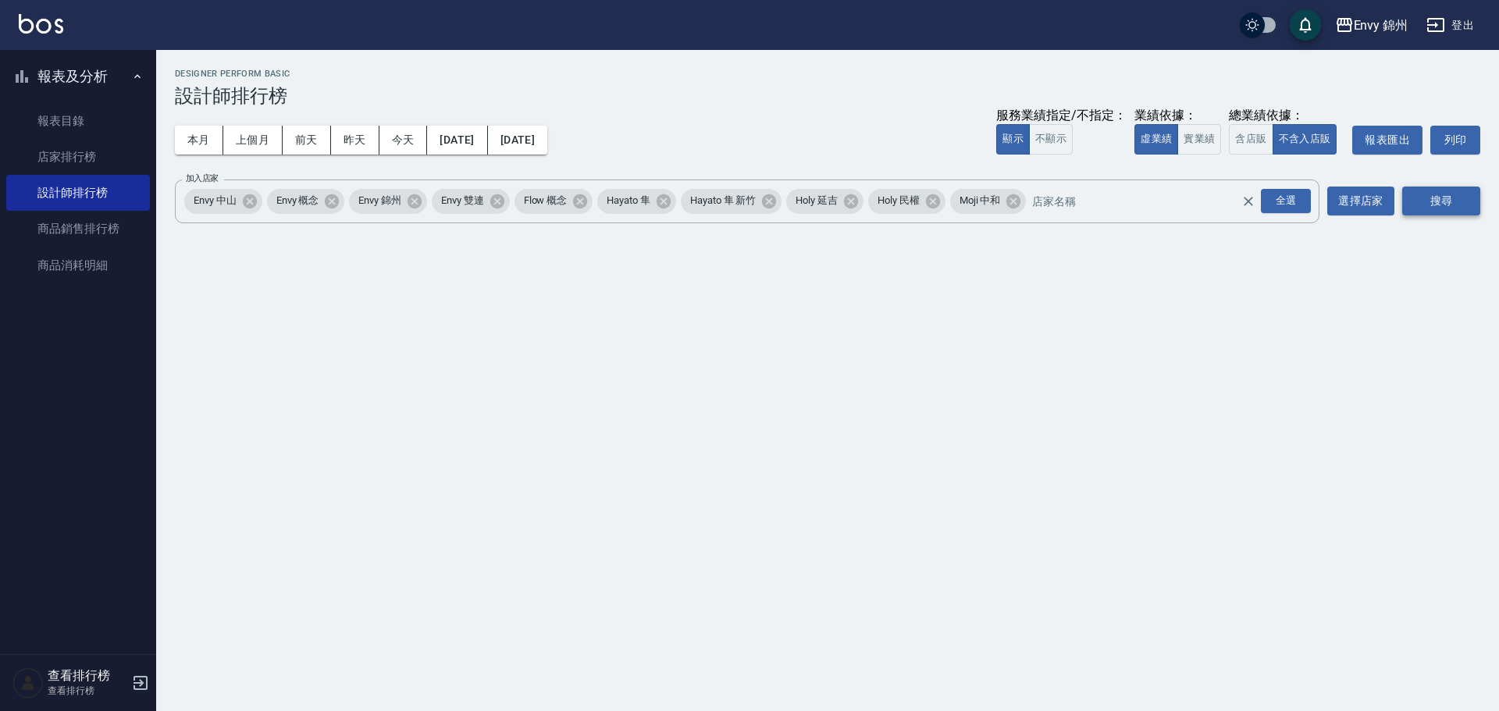
click at [1418, 200] on button "搜尋" at bounding box center [1441, 201] width 78 height 29
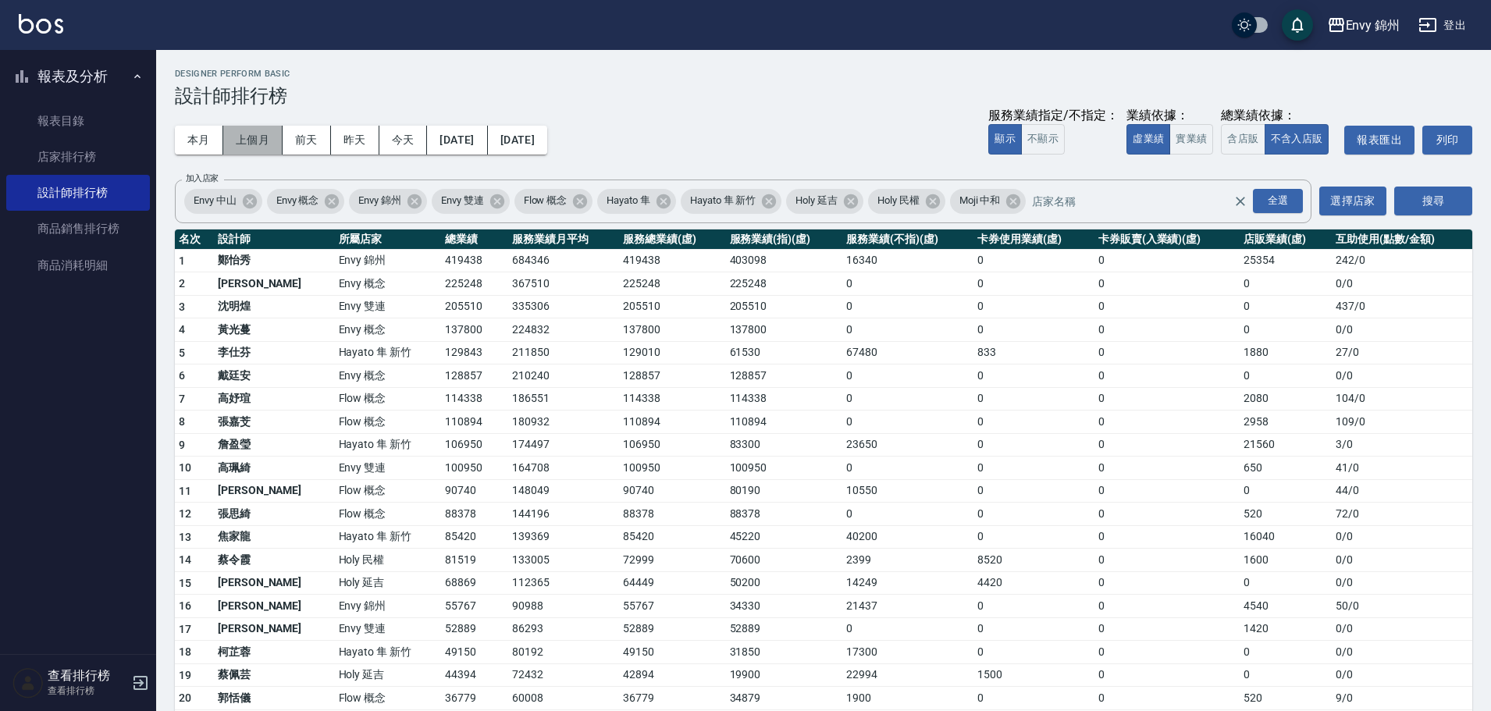
click at [244, 138] on button "上個月" at bounding box center [252, 140] width 59 height 29
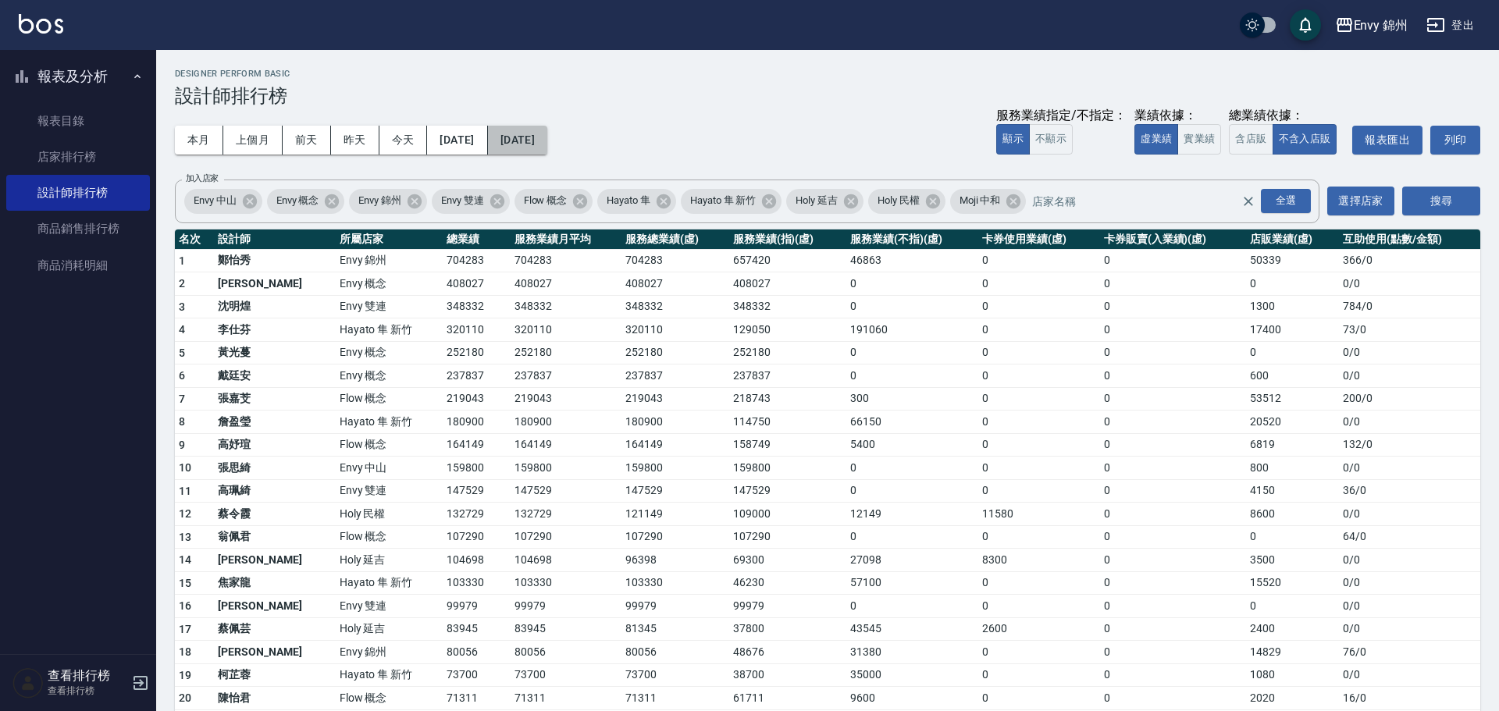
click at [547, 144] on button "2025/07/31" at bounding box center [517, 140] width 59 height 29
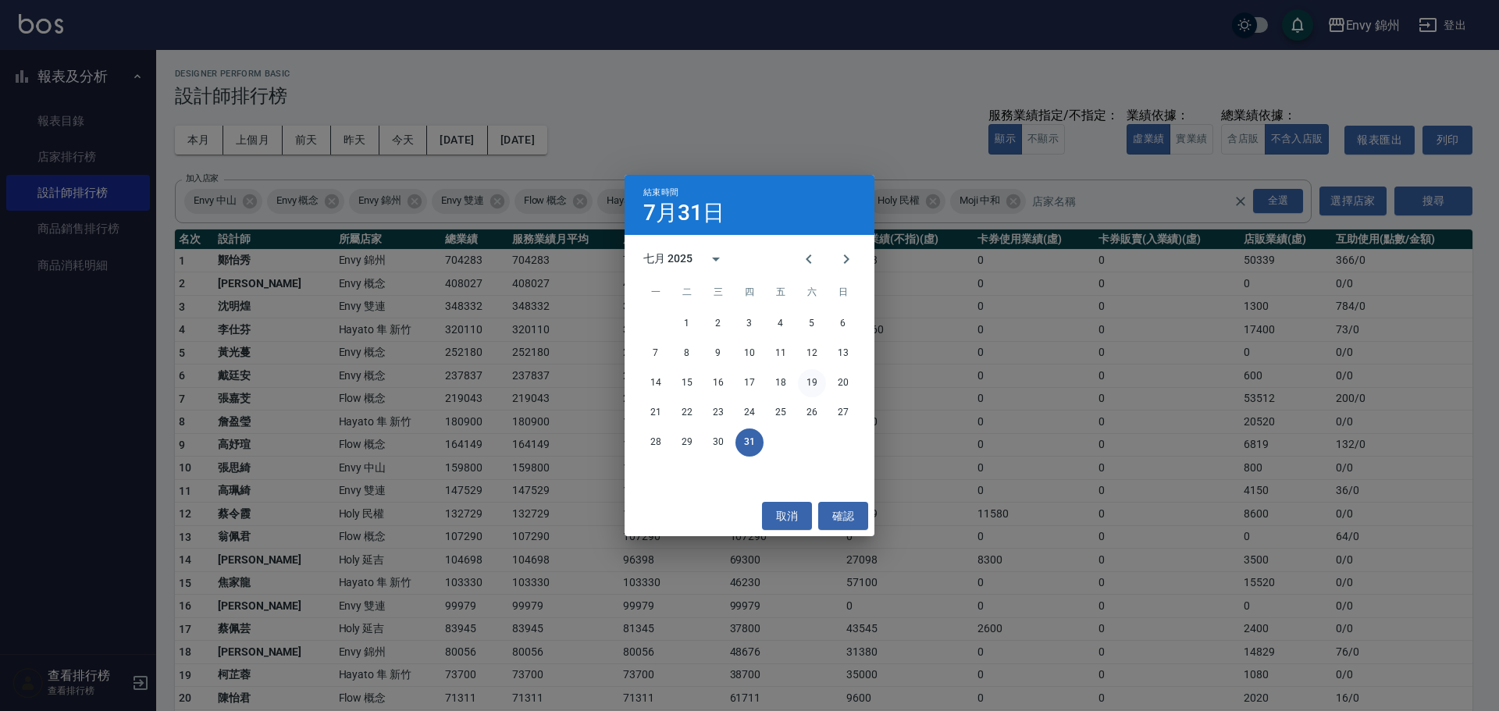
click at [824, 379] on button "19" at bounding box center [812, 383] width 28 height 28
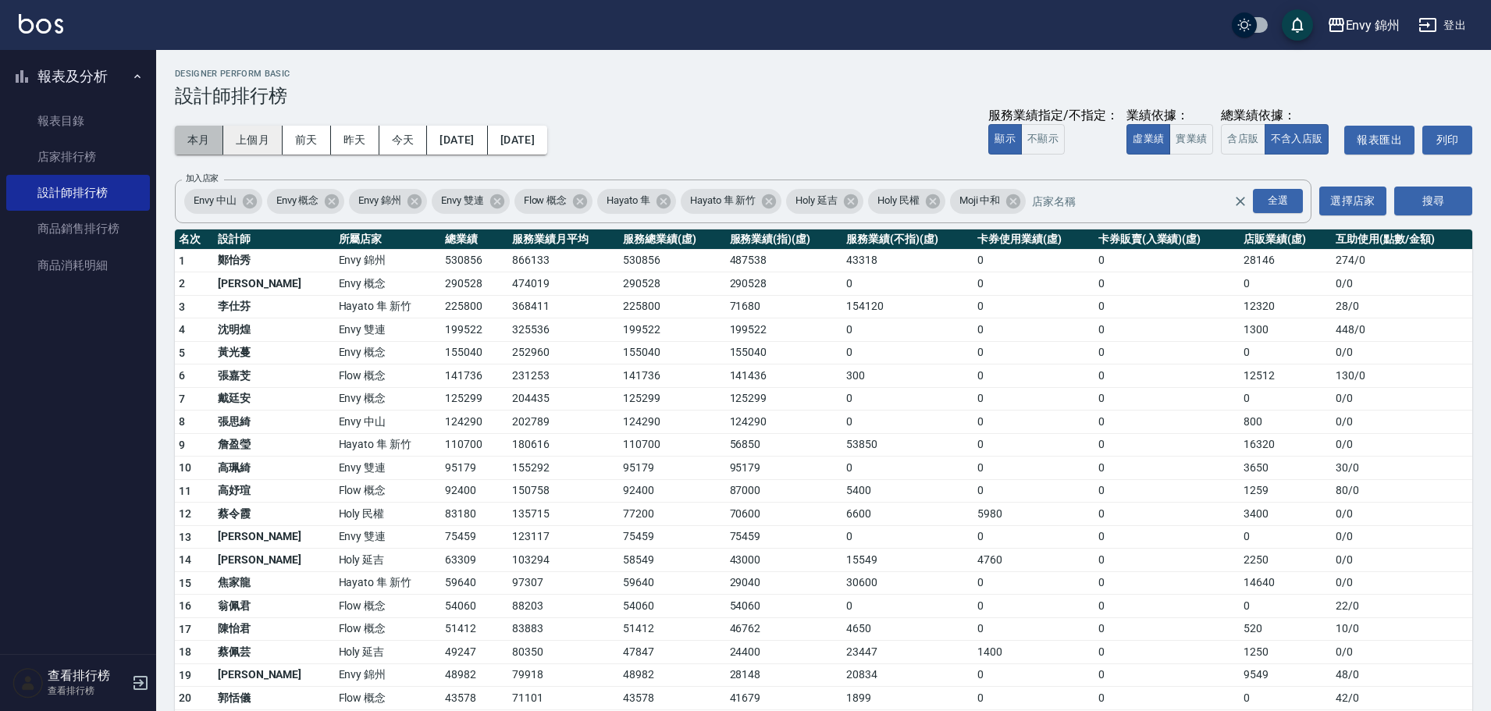
drag, startPoint x: 195, startPoint y: 136, endPoint x: 228, endPoint y: 139, distance: 32.9
click at [197, 137] on button "本月" at bounding box center [199, 140] width 48 height 29
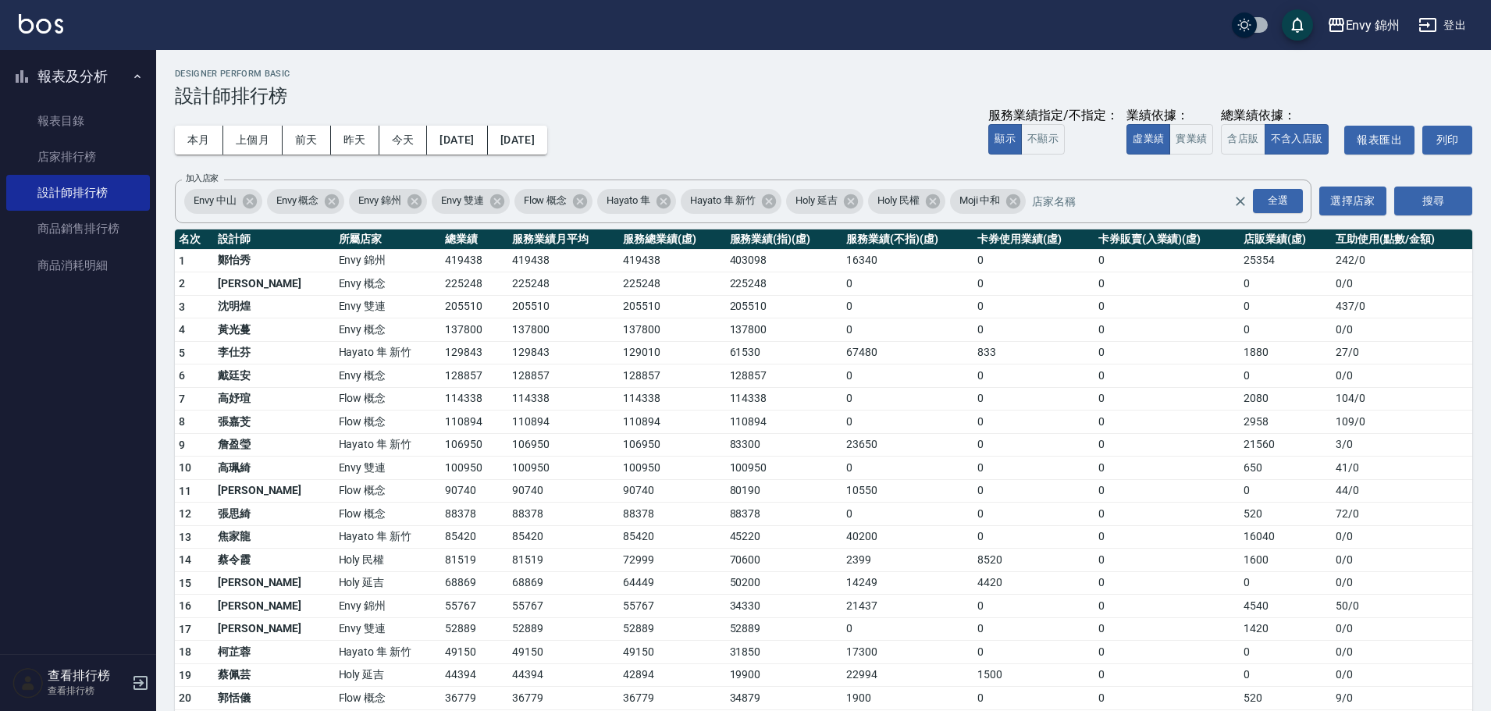
click at [547, 126] on button "2025/08/31" at bounding box center [517, 140] width 59 height 29
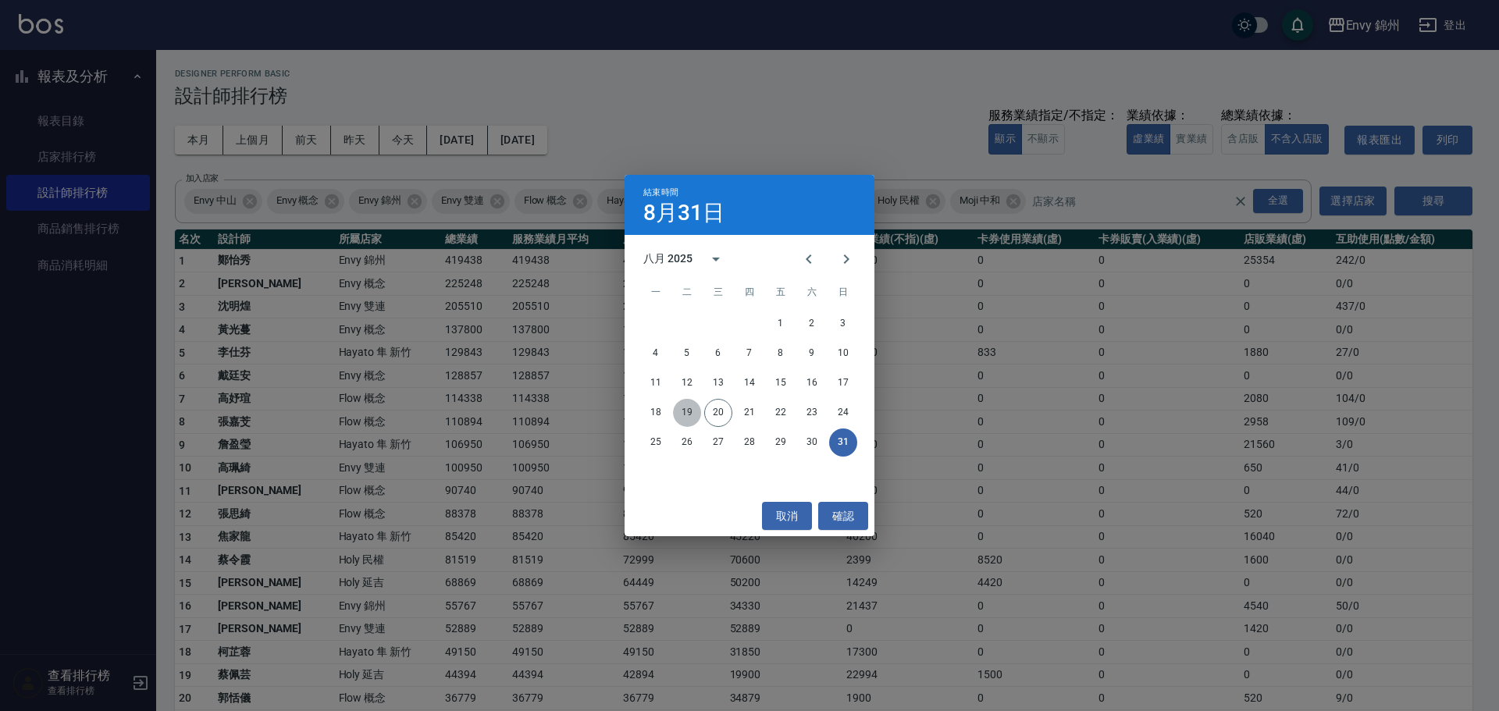
click at [678, 416] on button "19" at bounding box center [687, 413] width 28 height 28
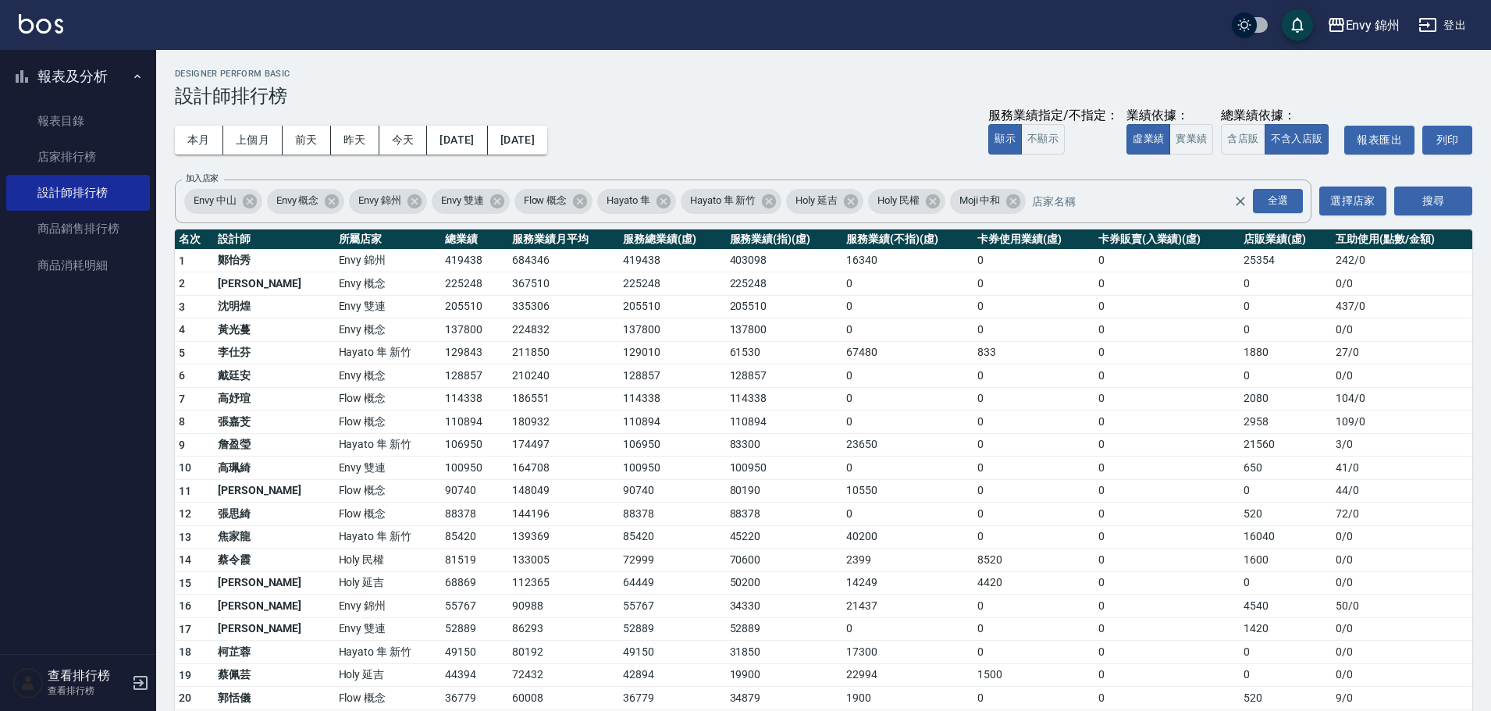
click at [1459, 26] on button "登出" at bounding box center [1442, 25] width 60 height 29
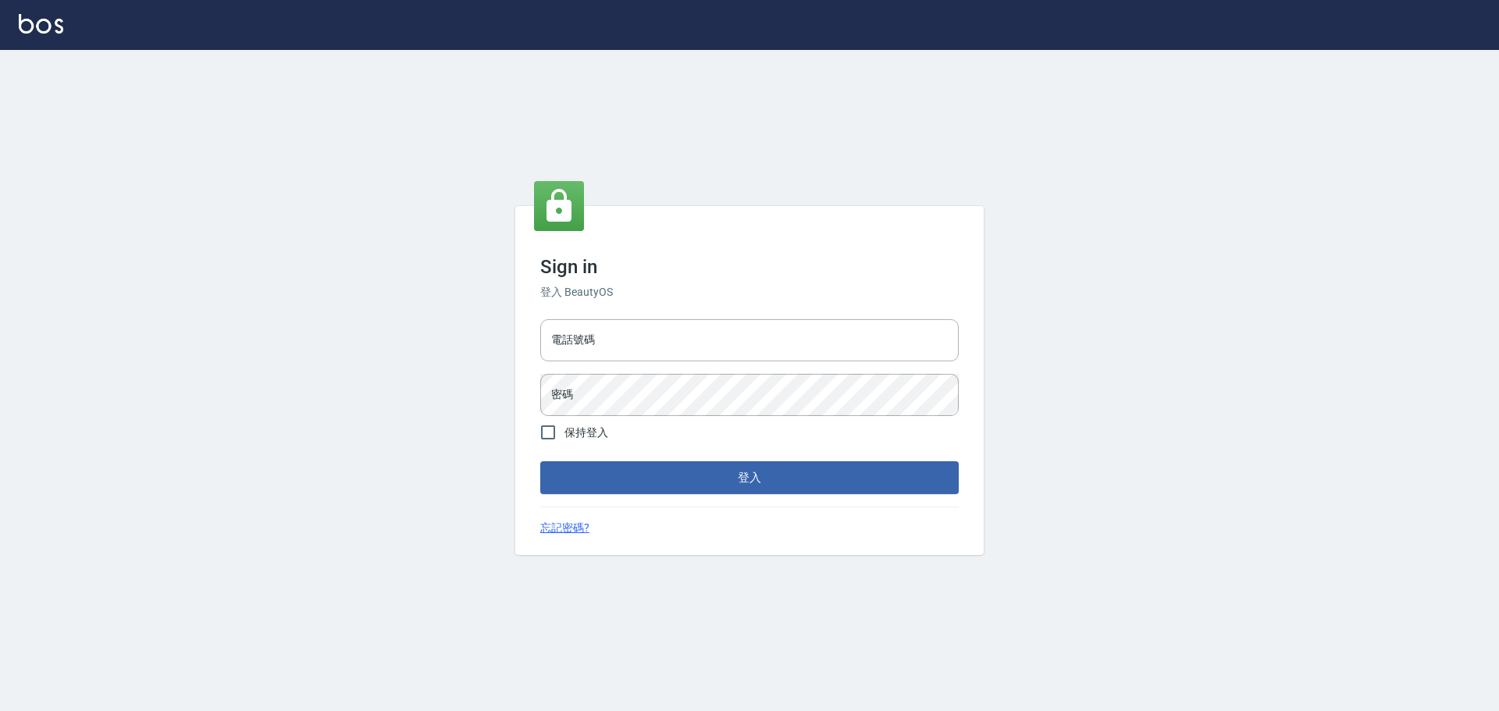
type input "9990001234567"
click at [751, 486] on button "登入" at bounding box center [749, 477] width 418 height 33
click at [714, 340] on input "9990001234567" at bounding box center [749, 340] width 418 height 42
type input "25153595"
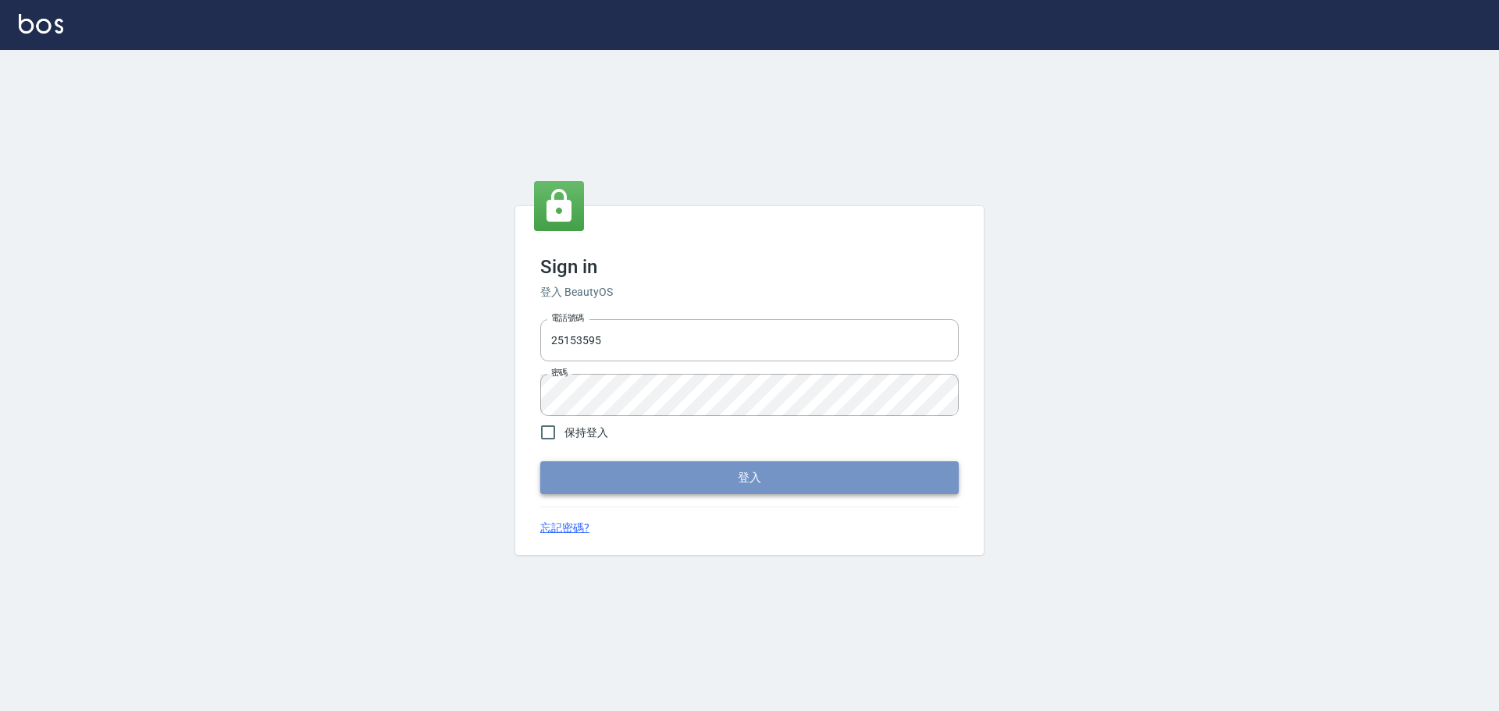
click at [757, 480] on button "登入" at bounding box center [749, 477] width 418 height 33
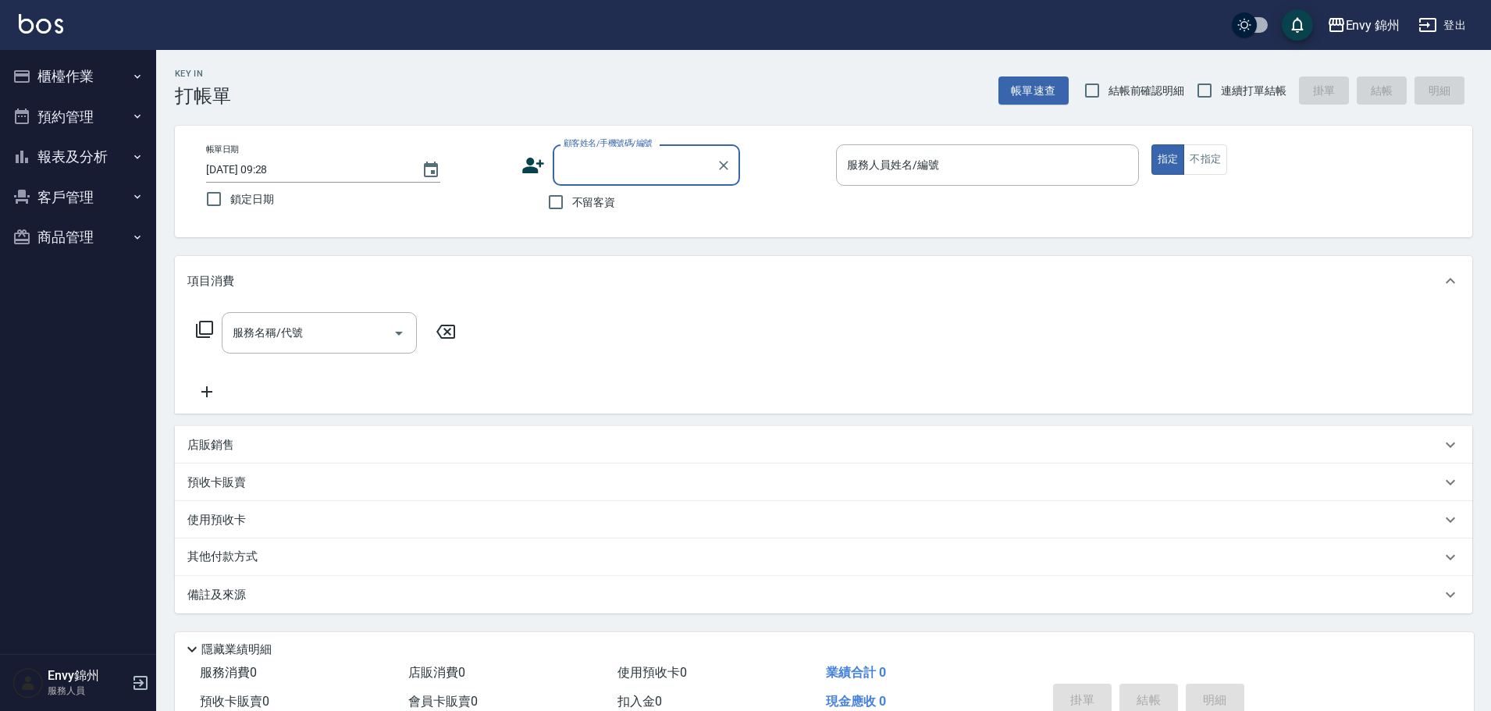
click at [50, 69] on button "櫃檯作業" at bounding box center [78, 76] width 144 height 41
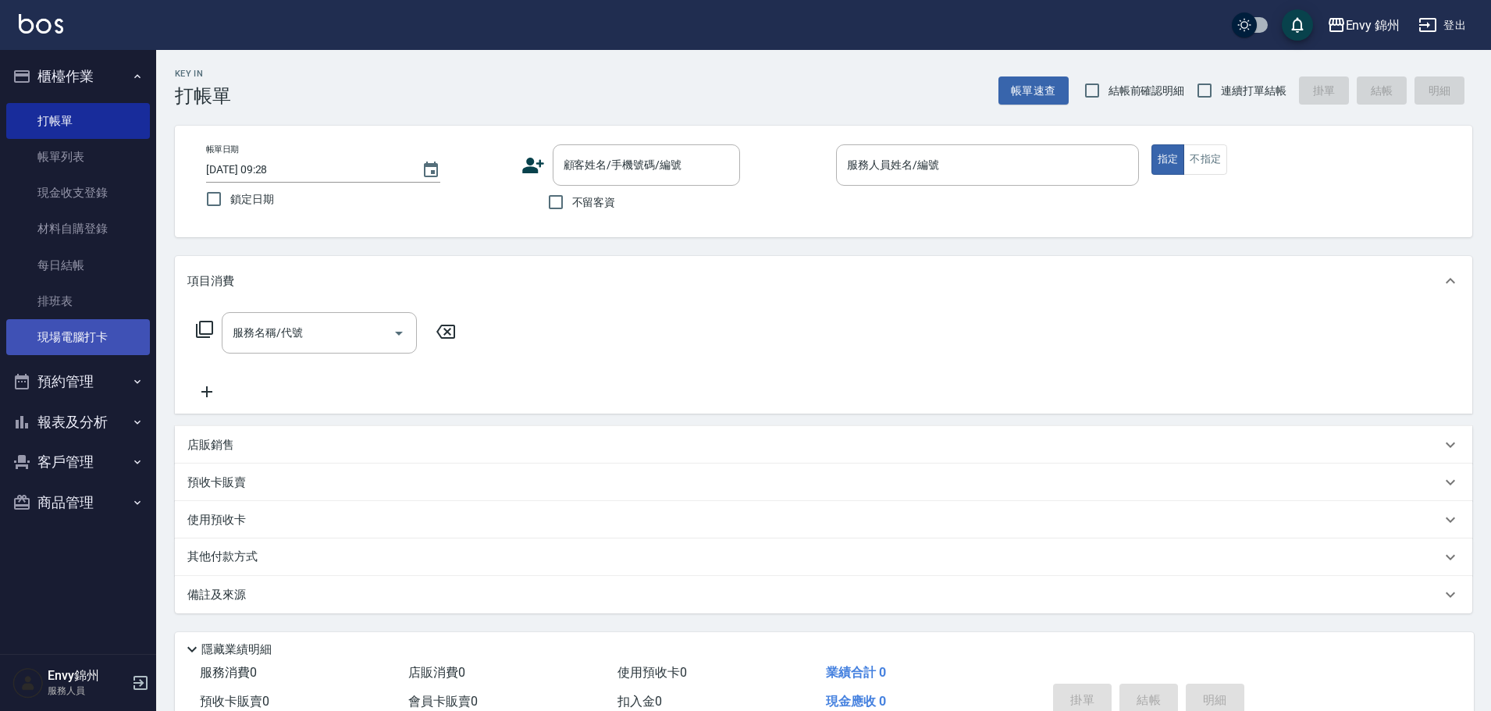
click at [64, 331] on link "現場電腦打卡" at bounding box center [78, 337] width 144 height 36
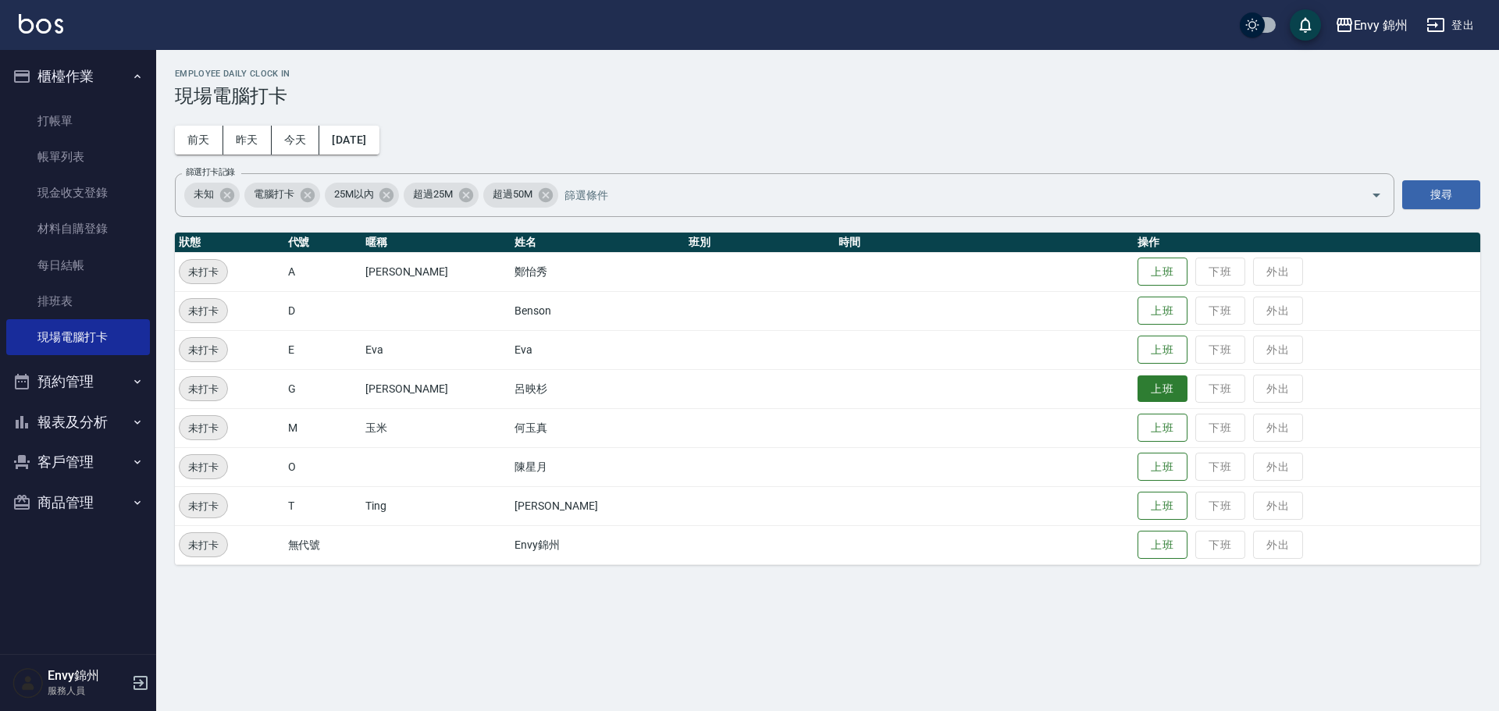
click at [1137, 395] on button "上班" at bounding box center [1162, 388] width 50 height 27
click at [1137, 428] on button "上班" at bounding box center [1162, 428] width 50 height 27
